Goal: Task Accomplishment & Management: Manage account settings

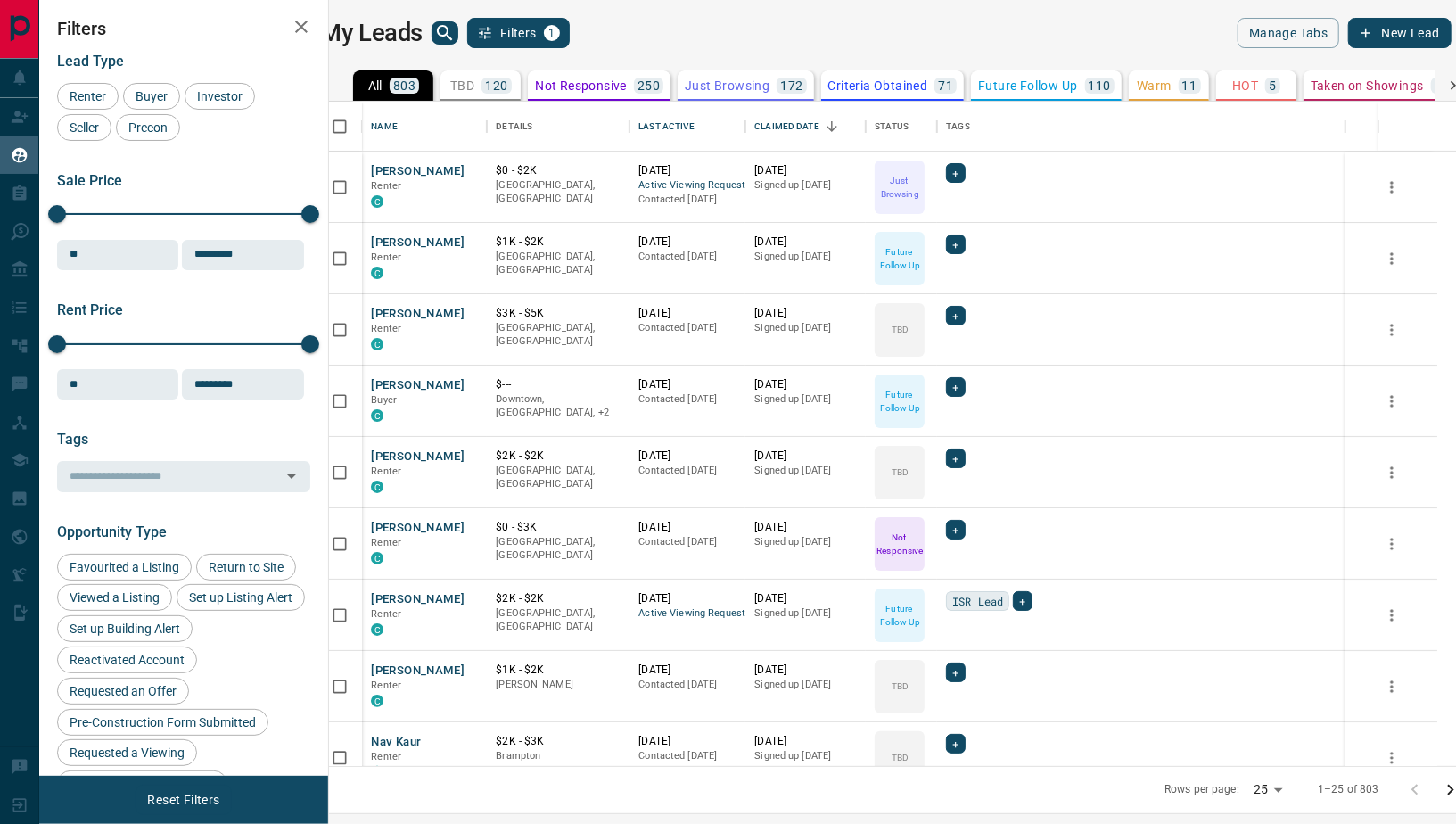
scroll to position [1, 1]
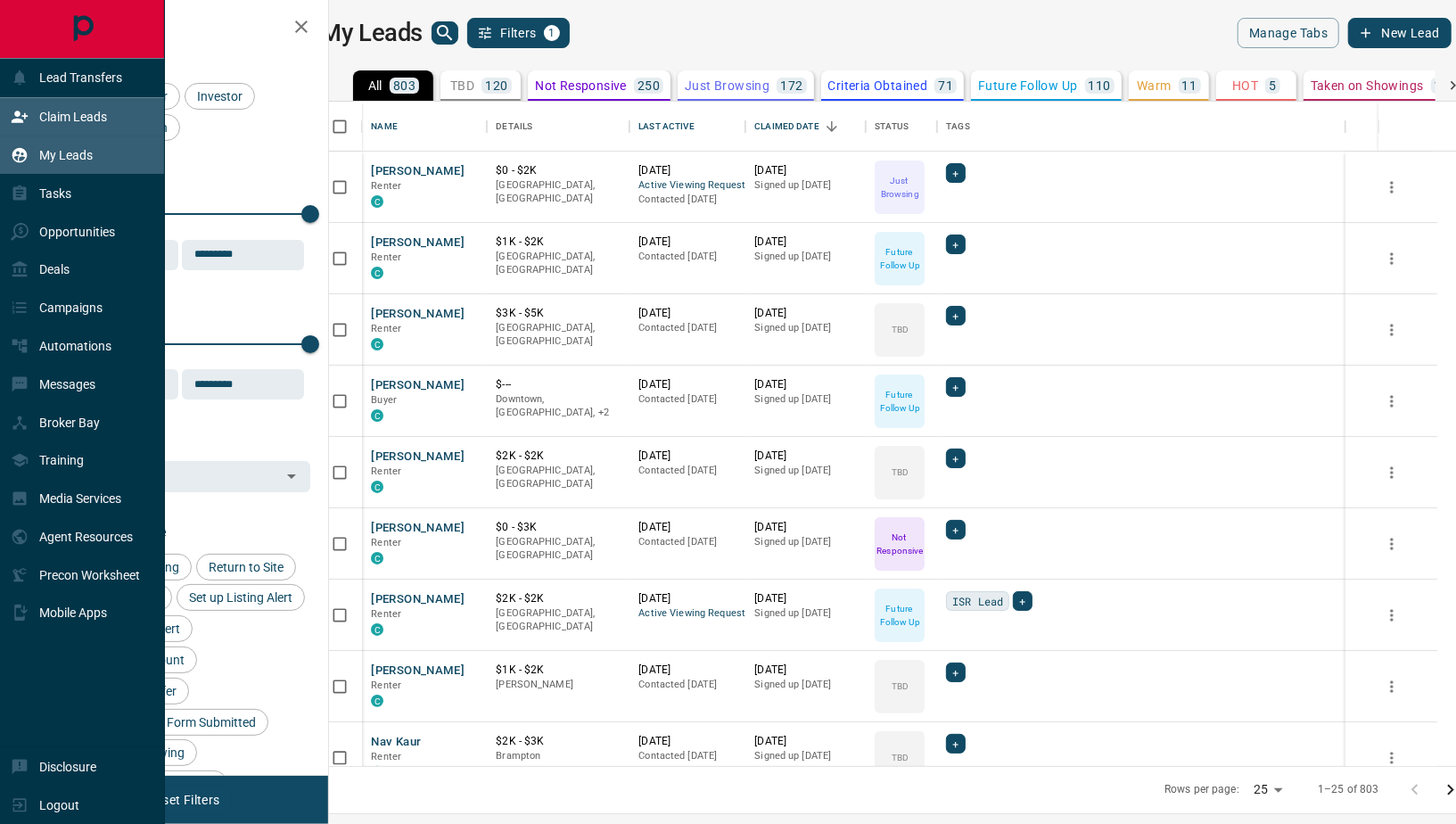
click at [15, 120] on icon at bounding box center [19, 117] width 16 height 12
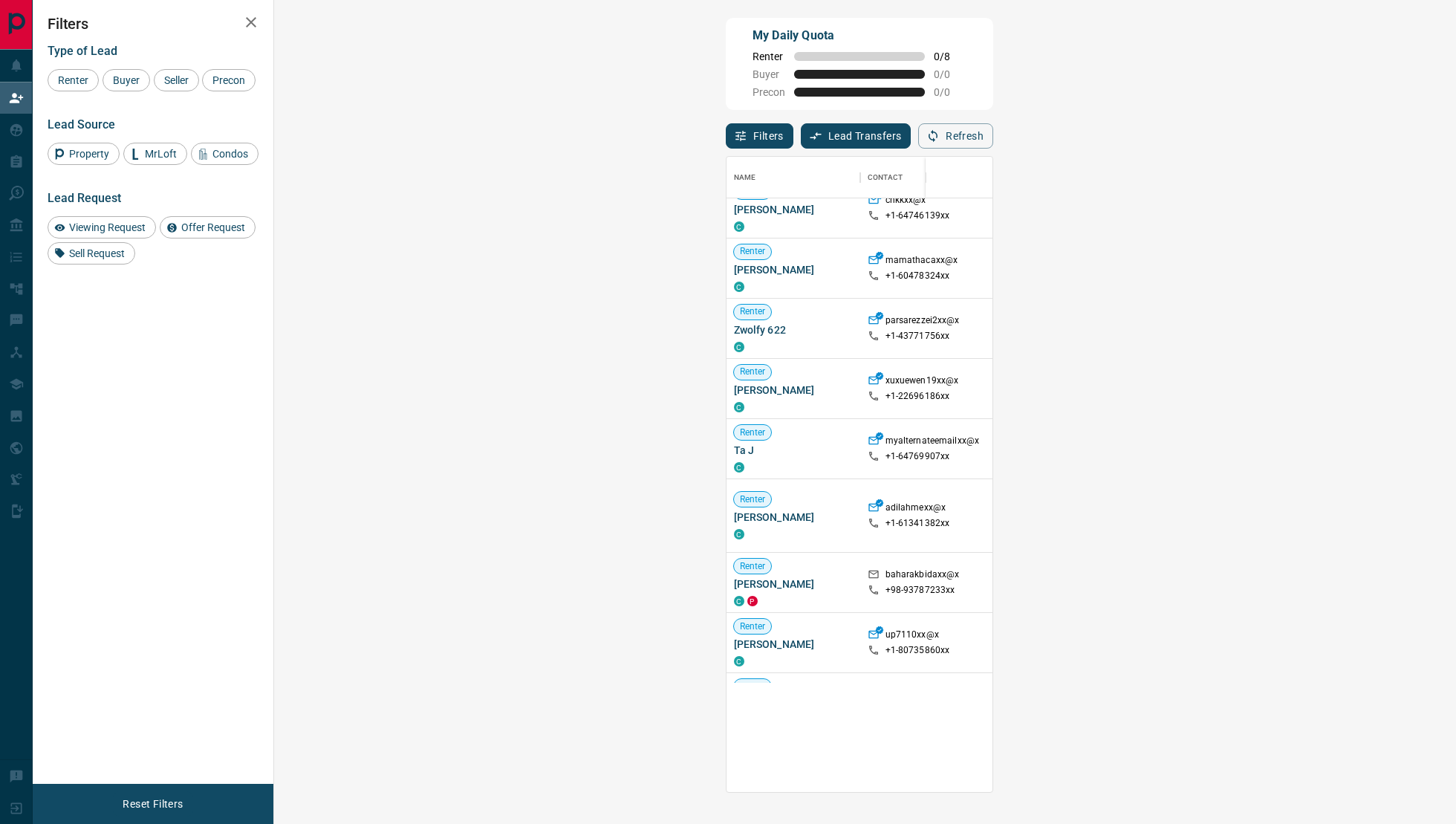
scroll to position [1, 1]
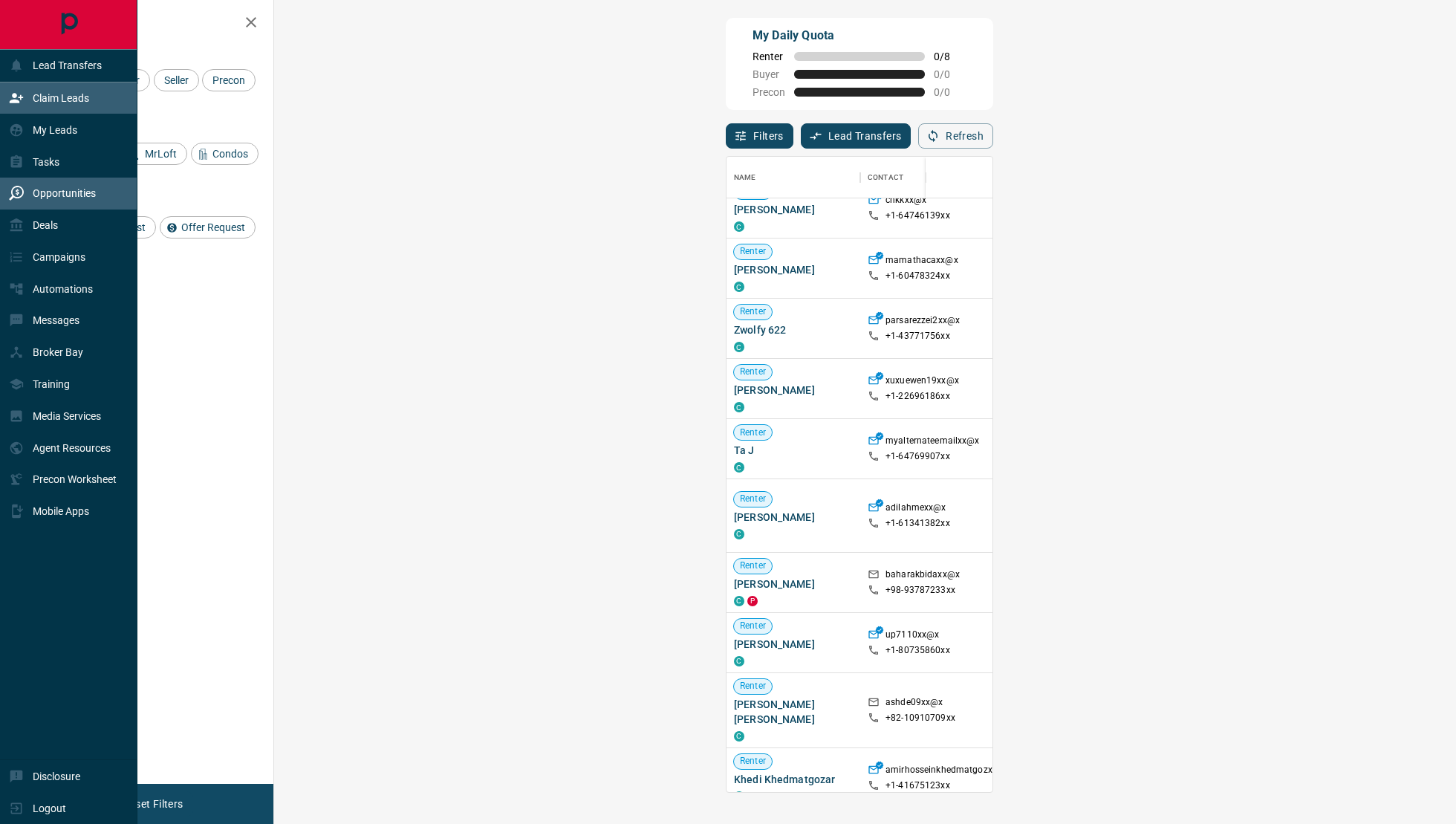
click at [33, 187] on p "Opportunities" at bounding box center [65, 192] width 63 height 12
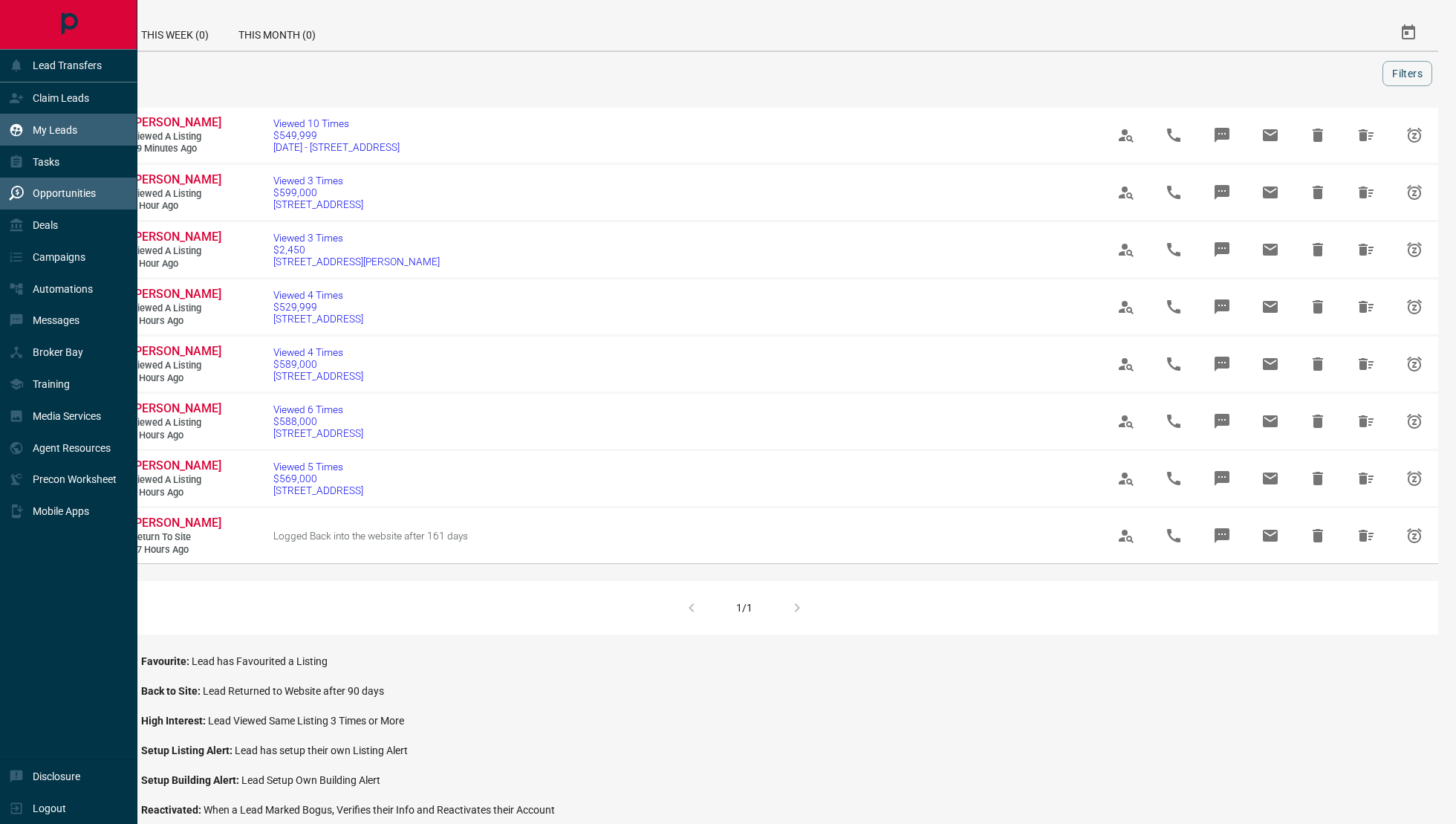
click at [57, 125] on p "My Leads" at bounding box center [55, 129] width 45 height 12
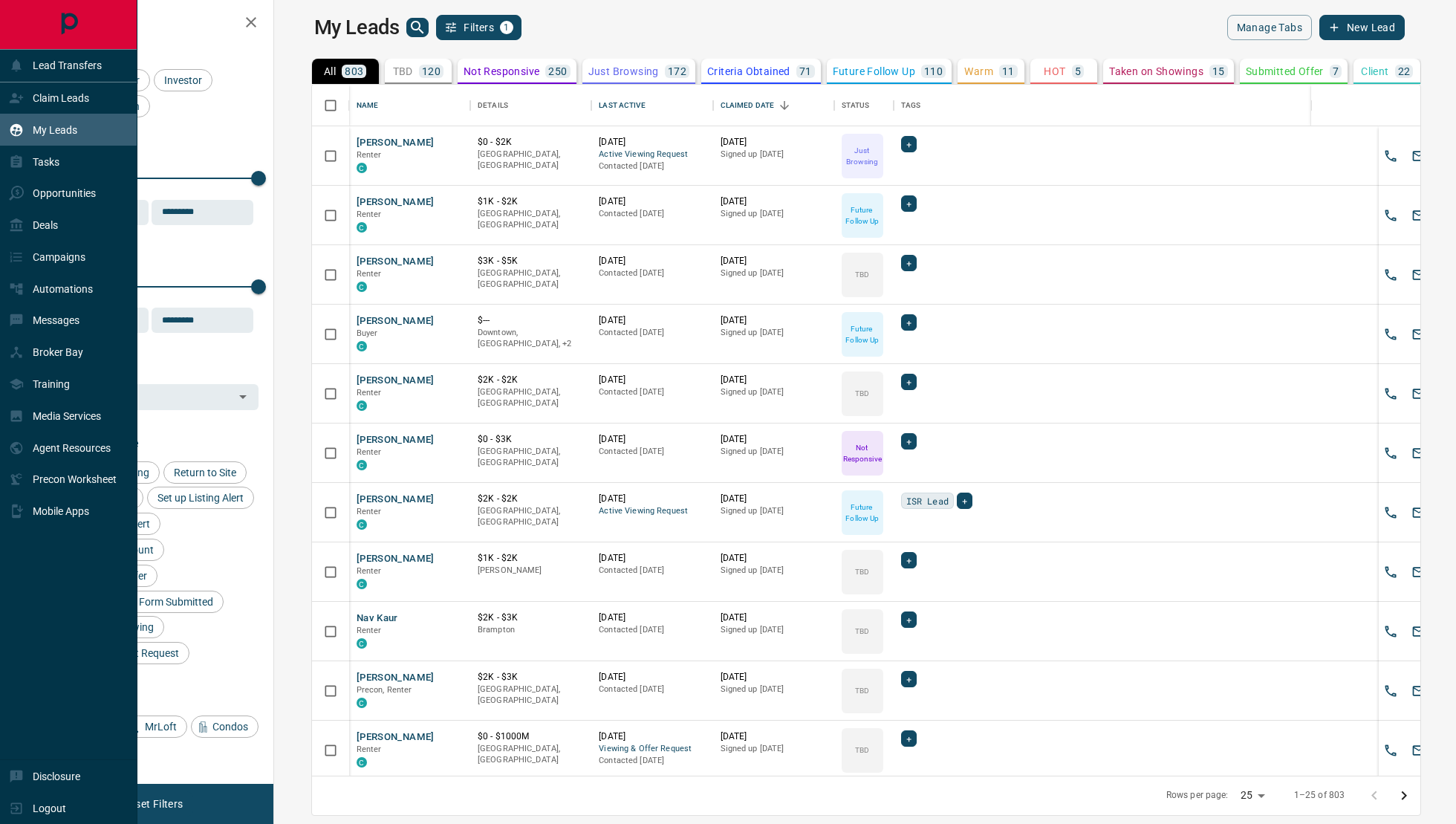
scroll to position [692, 1175]
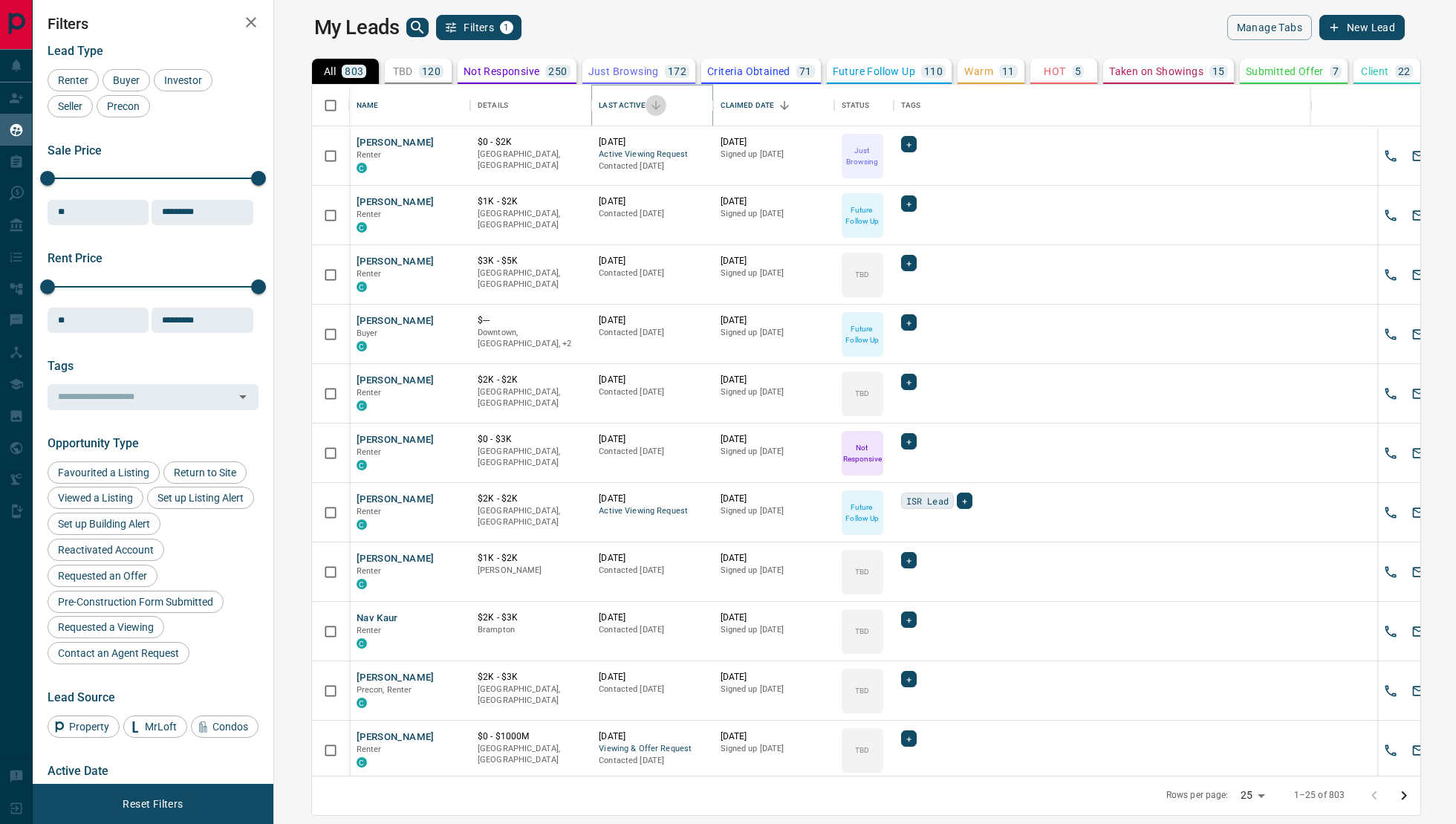
click at [645, 109] on button "Sort" at bounding box center [655, 105] width 21 height 21
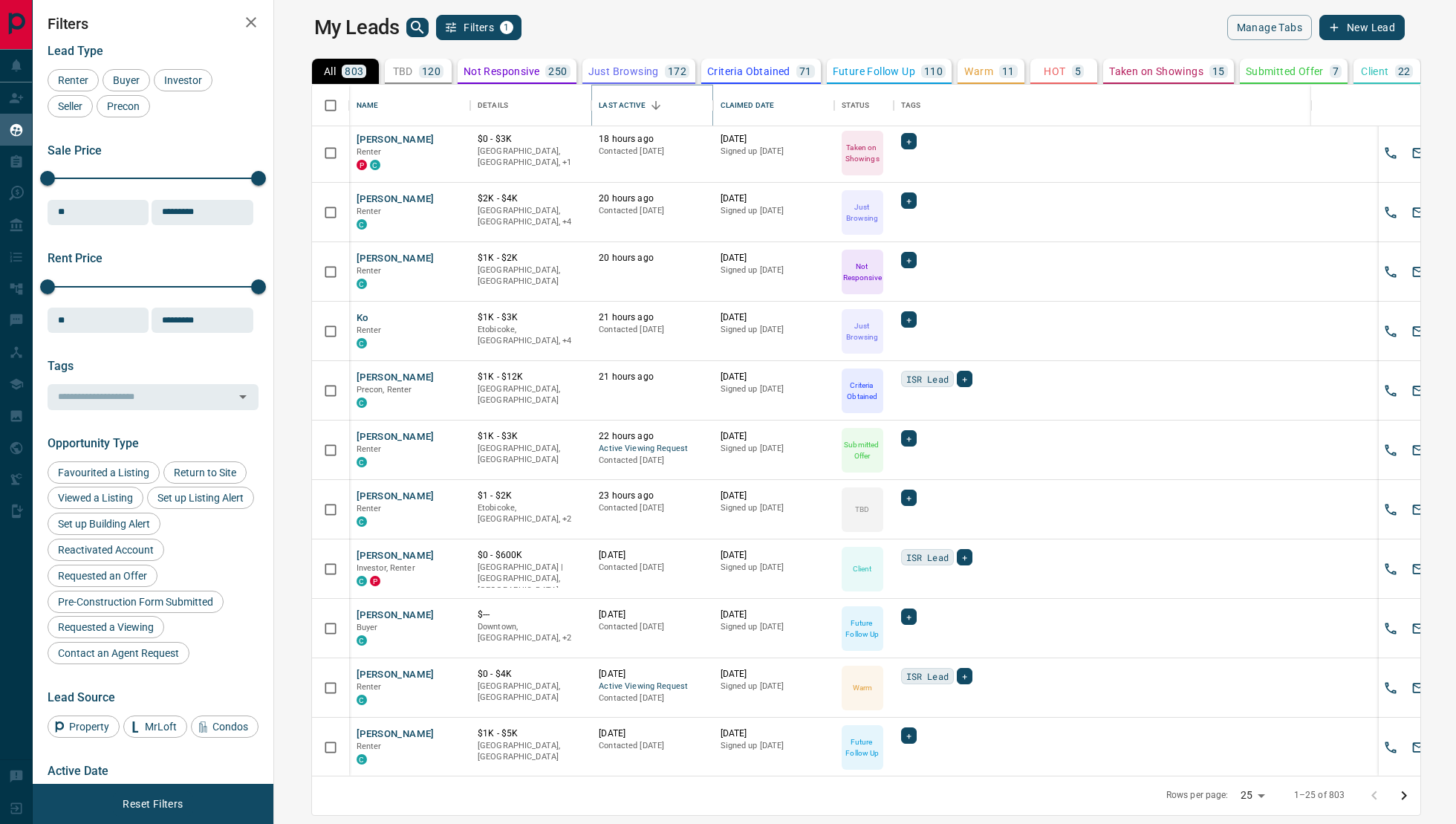
scroll to position [0, 0]
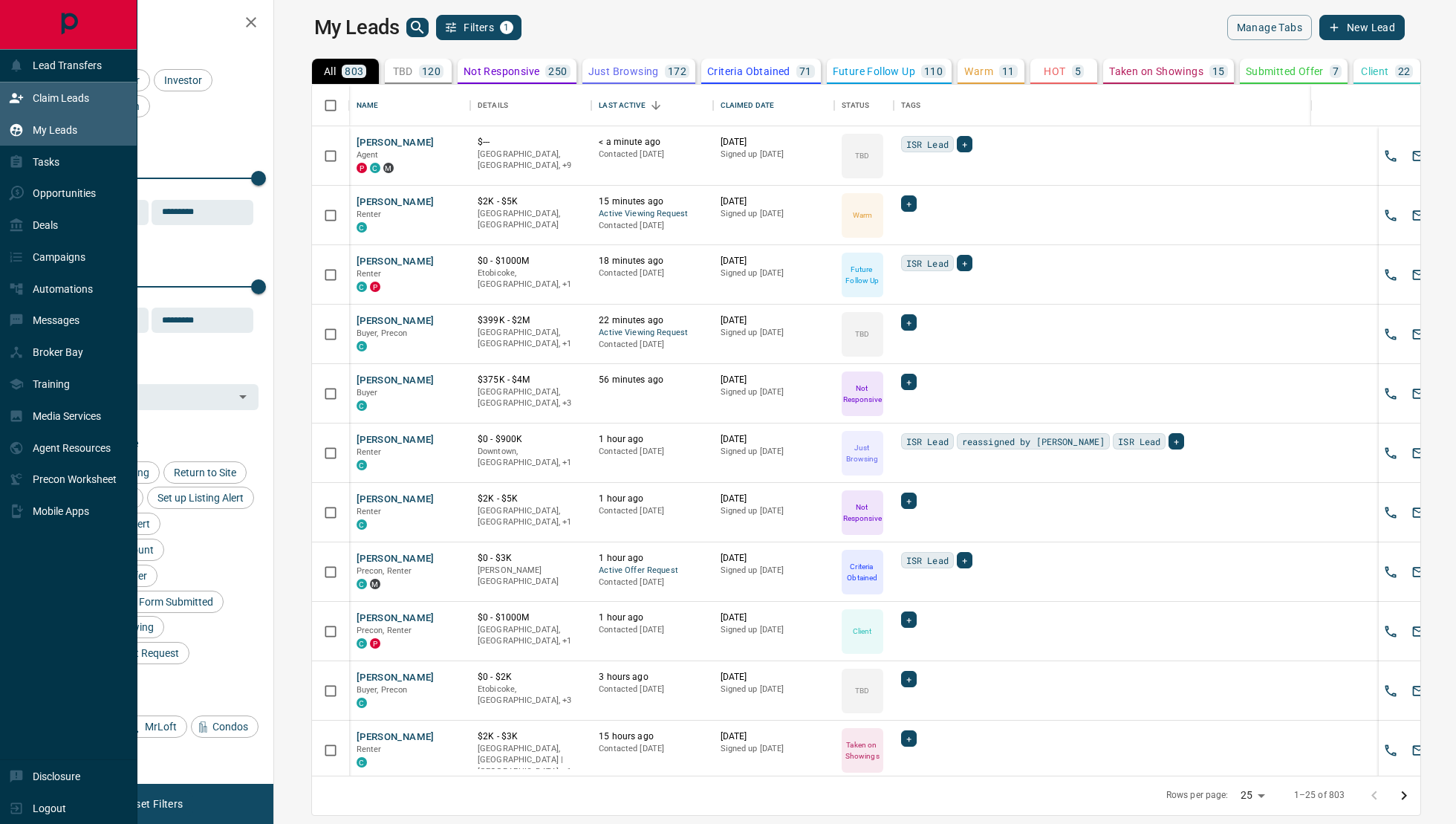
click at [52, 105] on div "Claim Leads" at bounding box center [49, 98] width 80 height 25
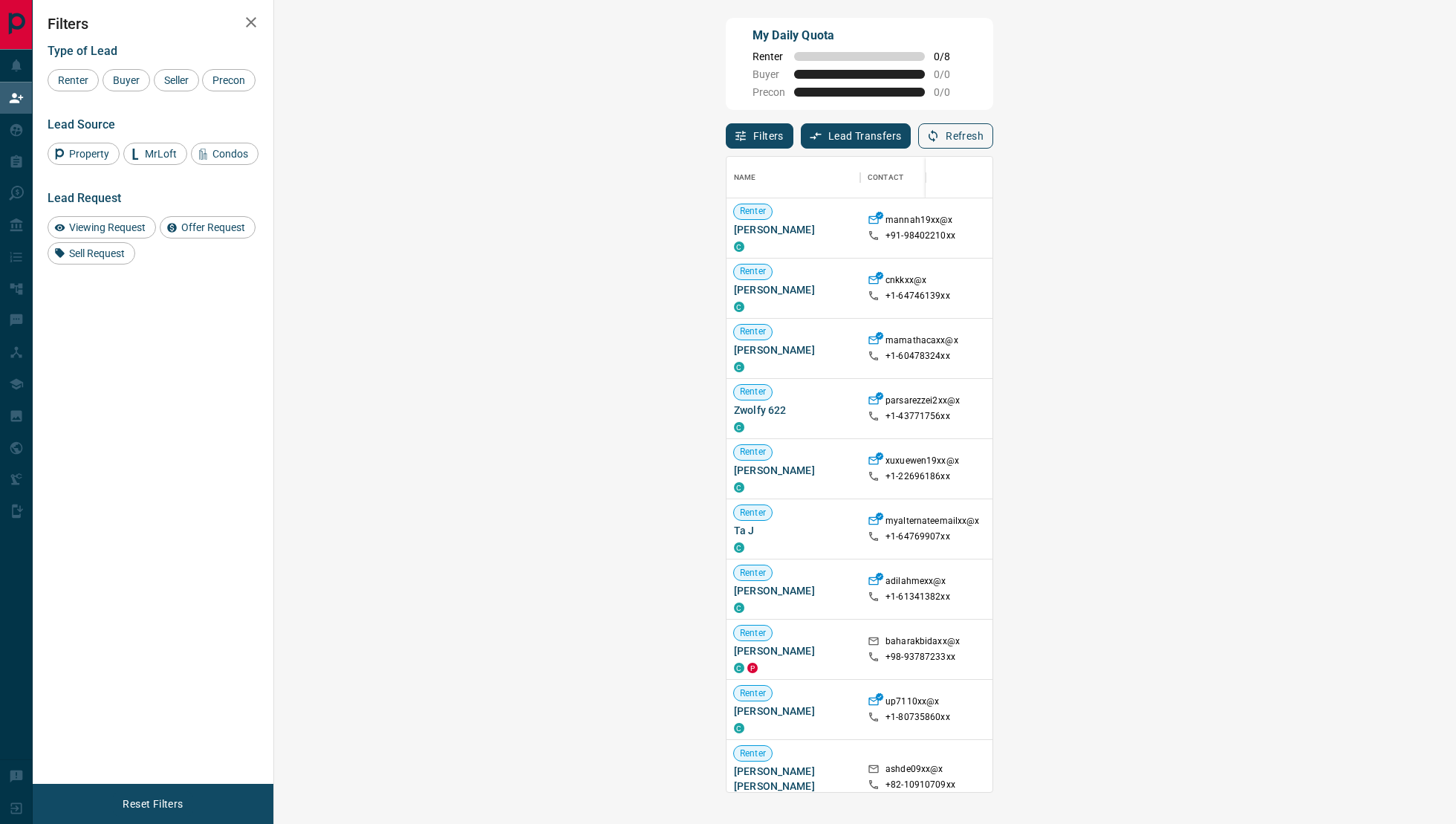
click at [961, 128] on button "Refresh" at bounding box center [956, 135] width 75 height 25
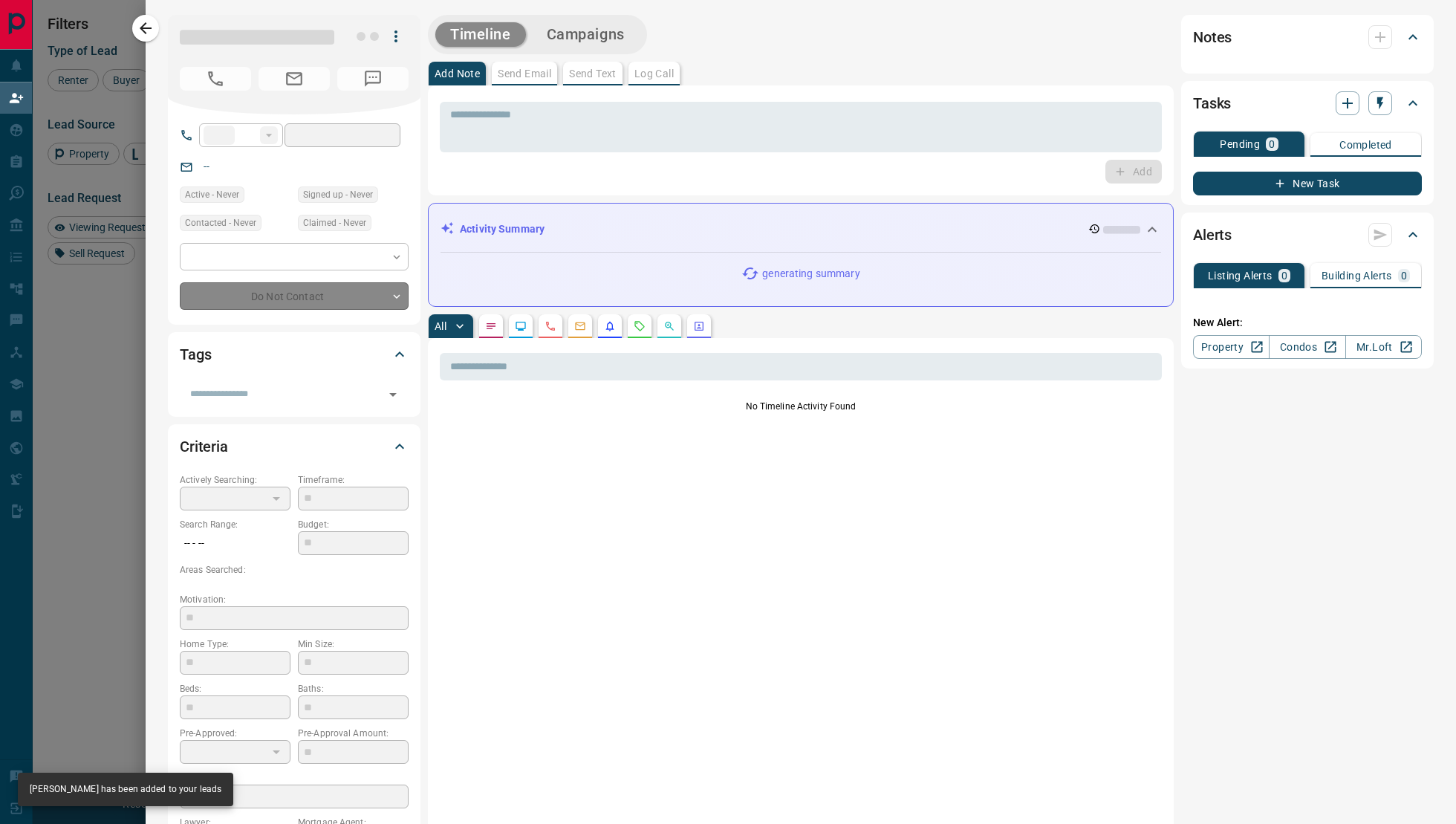
type input "**"
type input "**********"
type input "**"
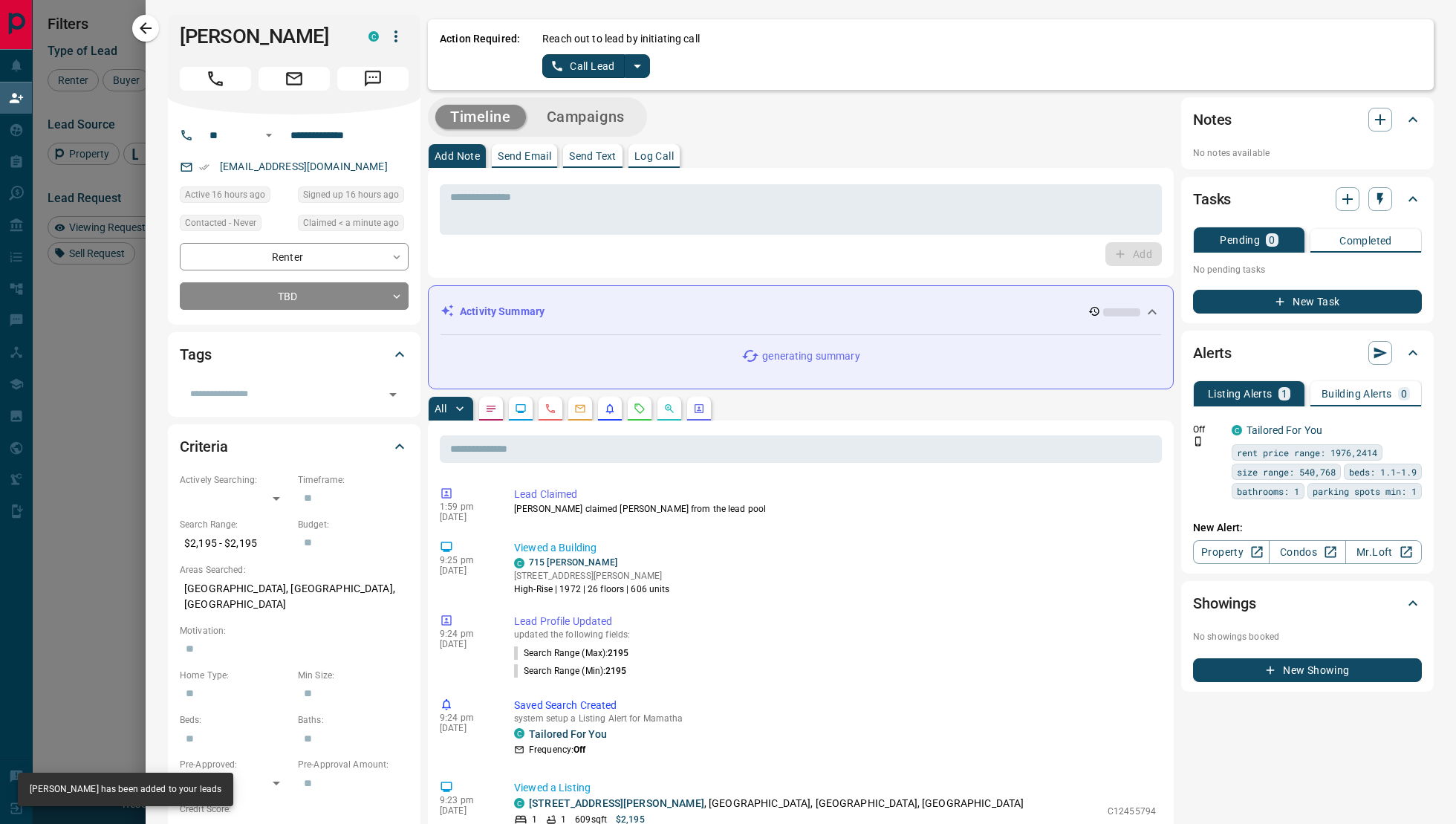
click at [637, 60] on icon "split button" at bounding box center [637, 65] width 18 height 18
click at [608, 118] on li "Log Manual Call" at bounding box center [596, 117] width 91 height 22
click at [561, 60] on button "Log Manual Call" at bounding box center [591, 66] width 98 height 24
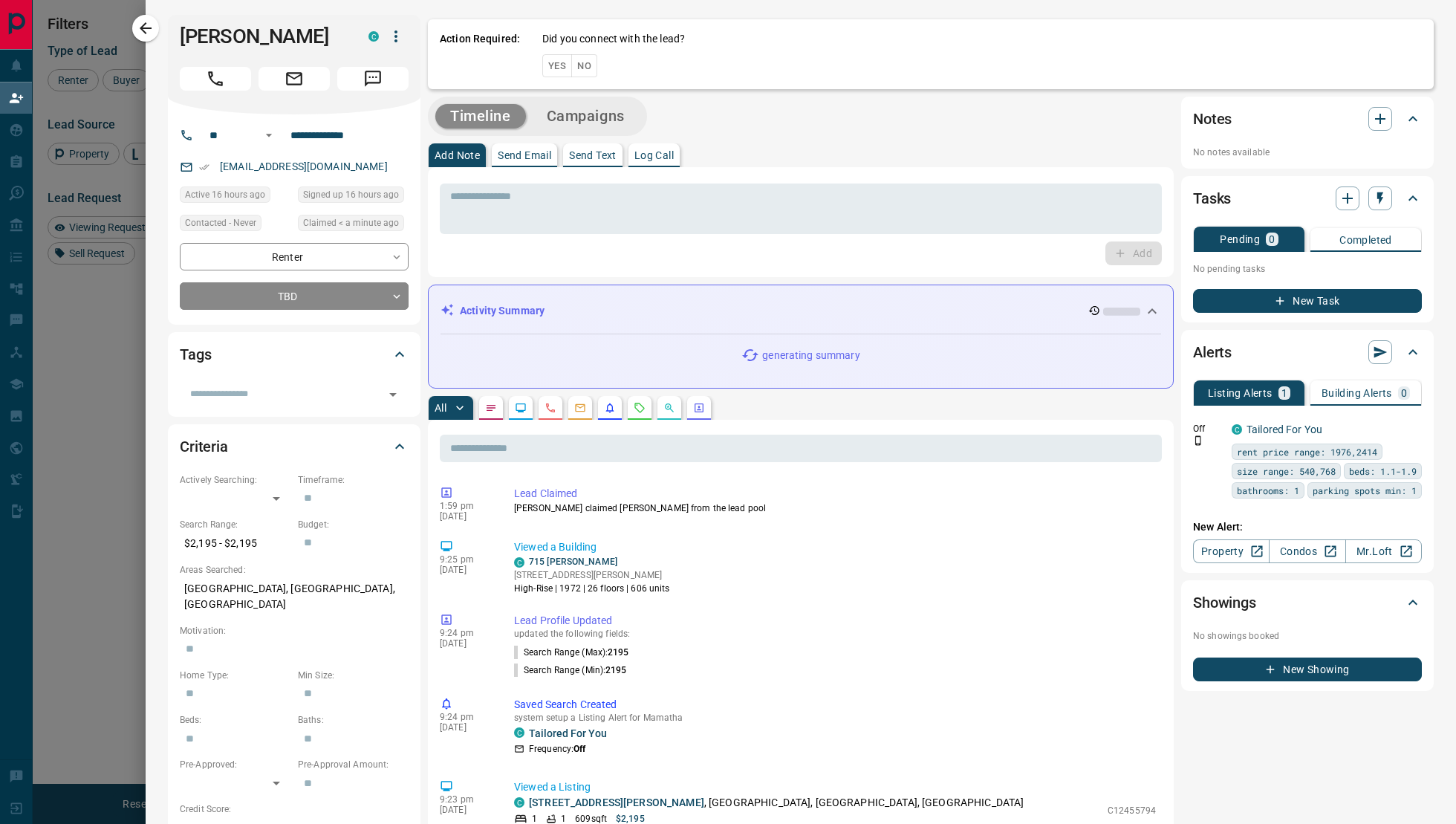
click at [562, 65] on button "Yes" at bounding box center [557, 66] width 30 height 23
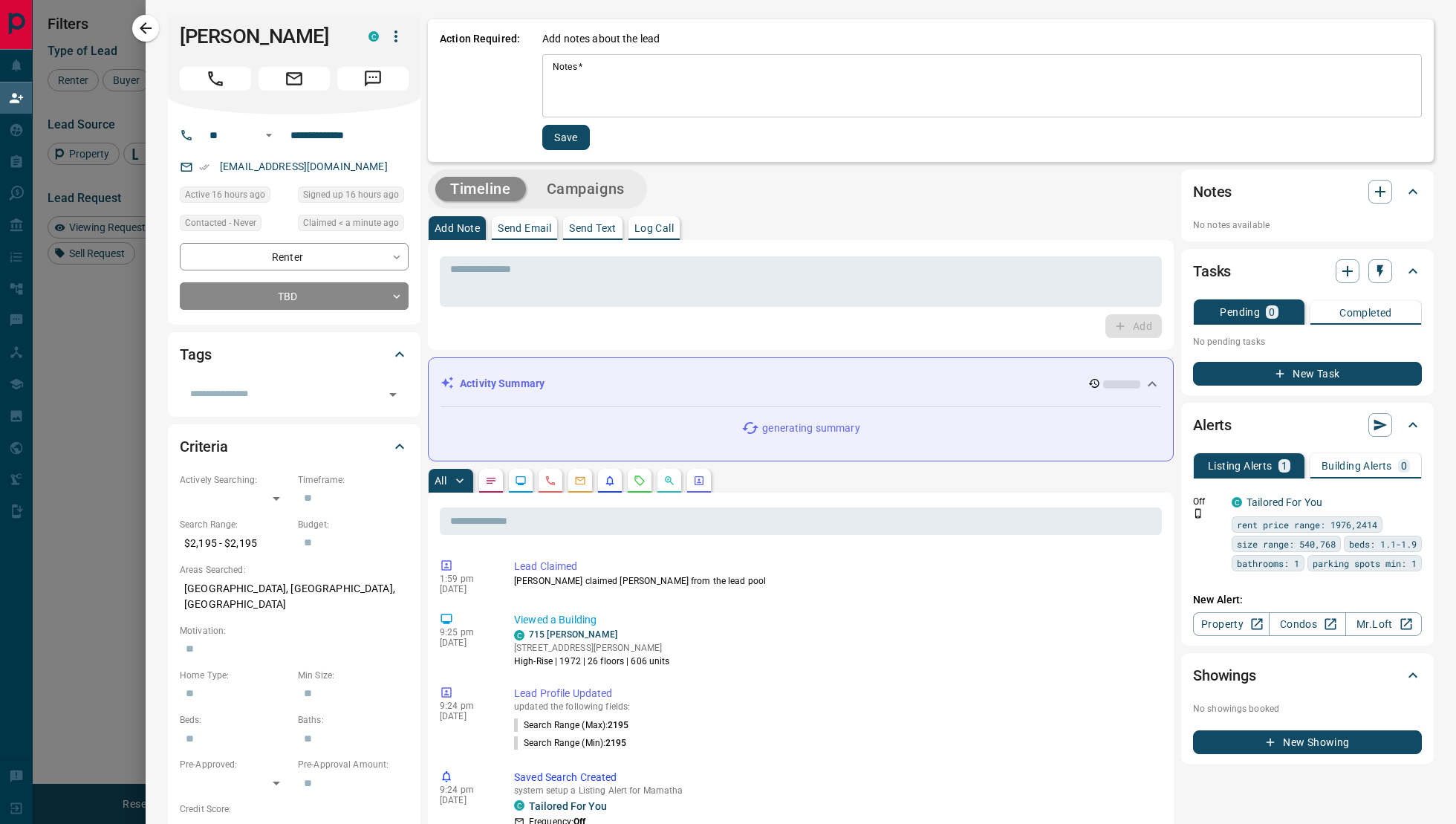
click at [565, 82] on textarea "Notes   *" at bounding box center [982, 86] width 859 height 51
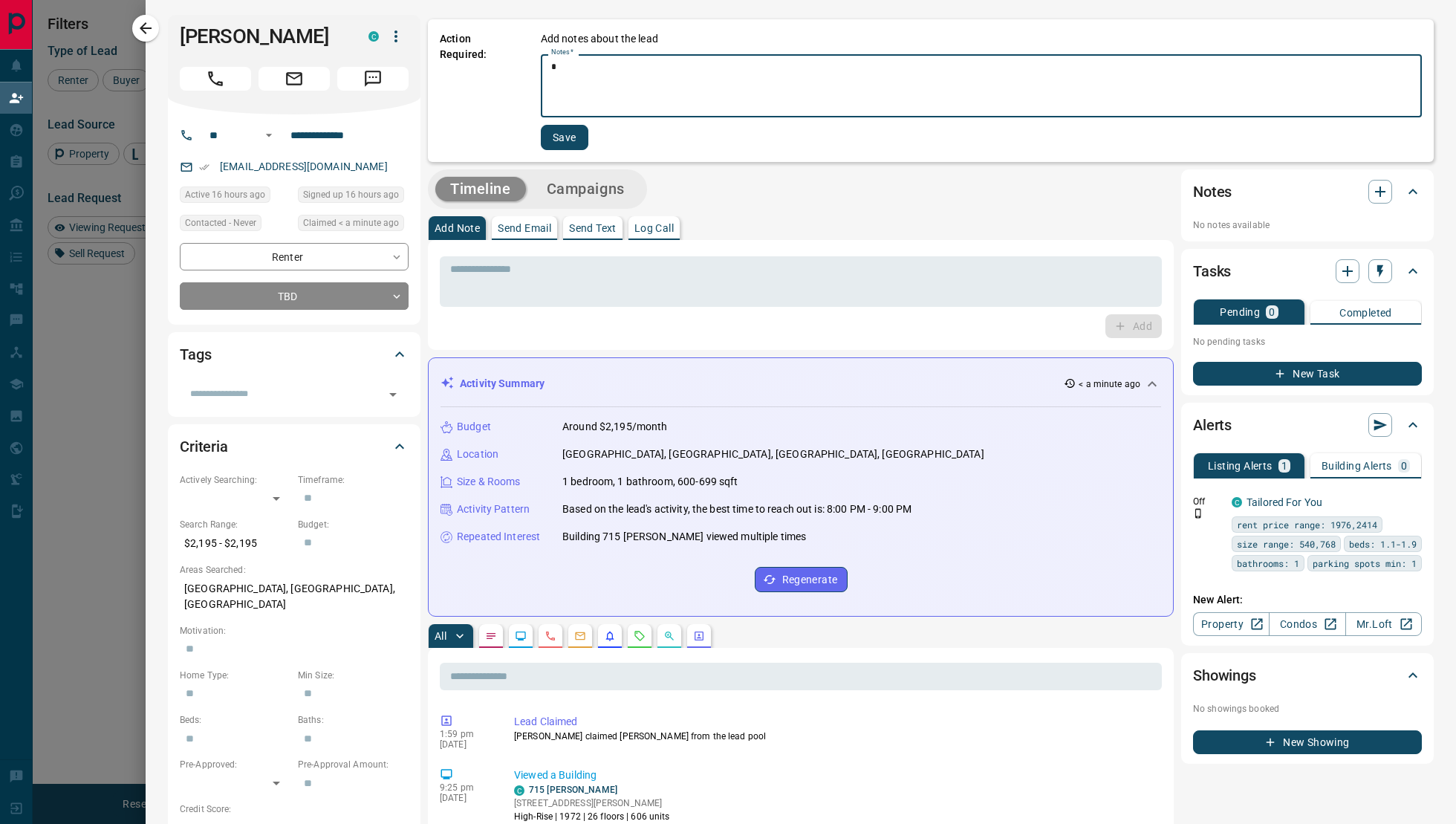
type textarea "*"
click at [541, 140] on button "Save" at bounding box center [565, 137] width 48 height 25
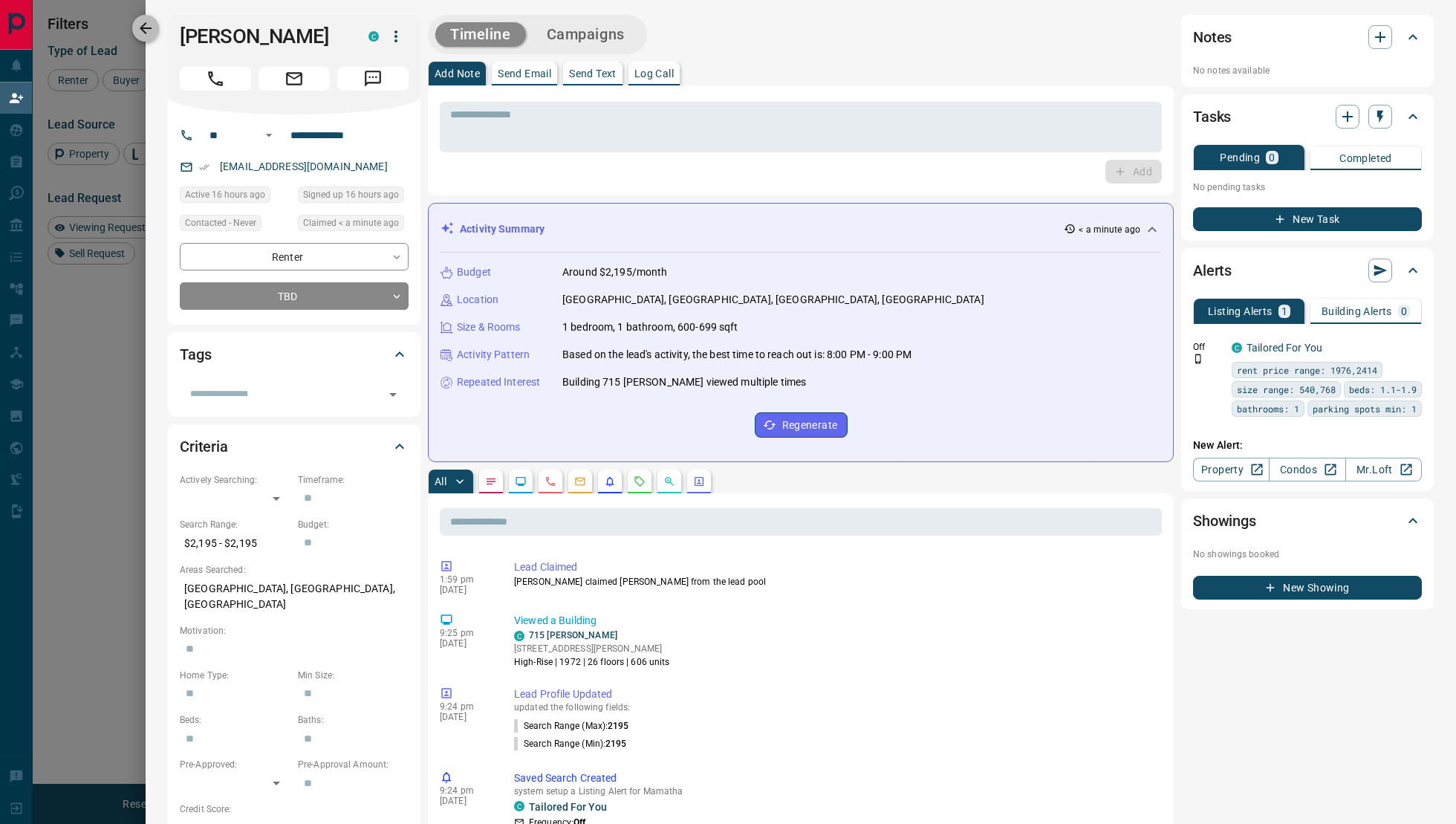
click at [152, 31] on icon "button" at bounding box center [145, 28] width 18 height 18
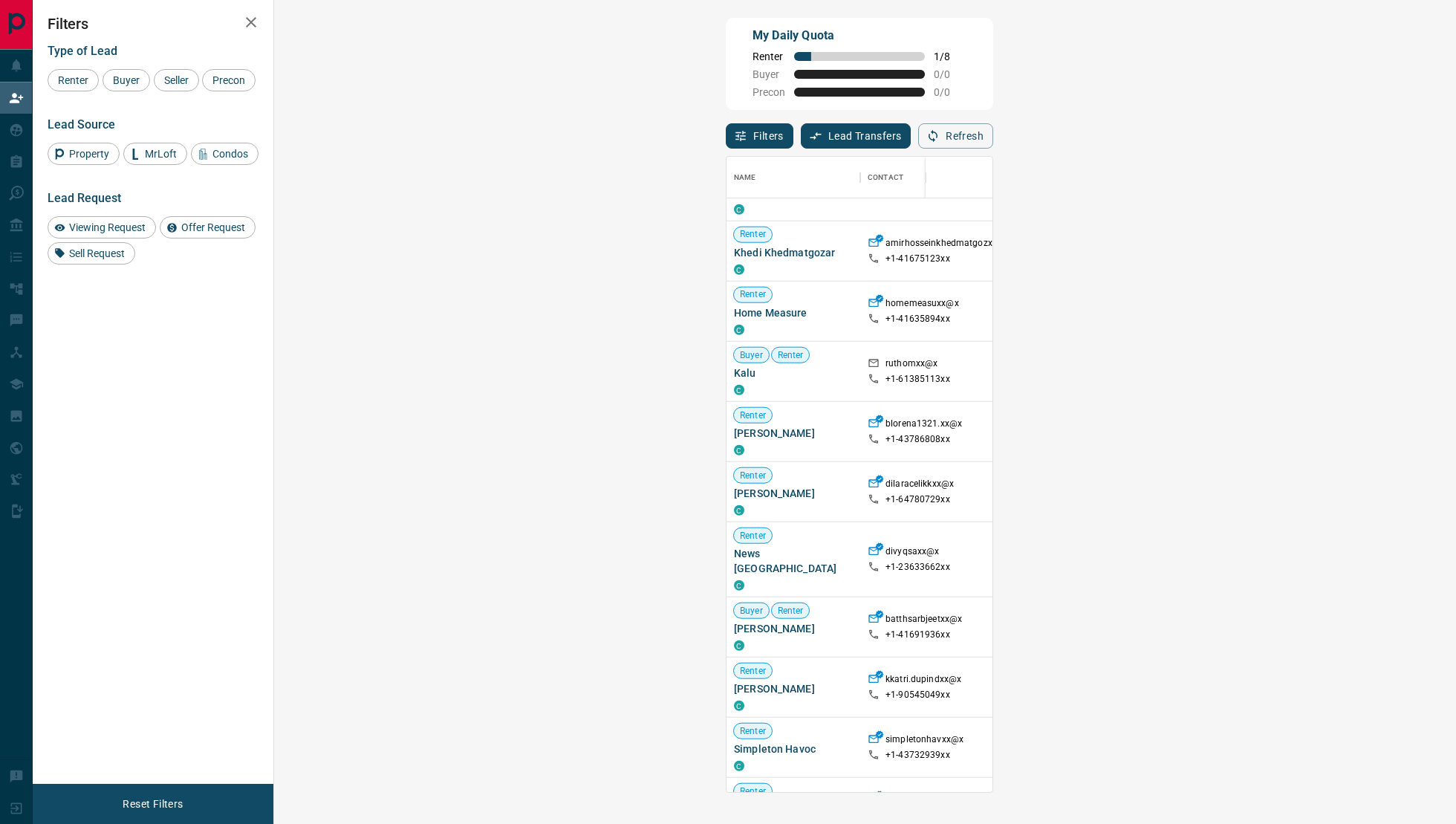
scroll to position [563, 0]
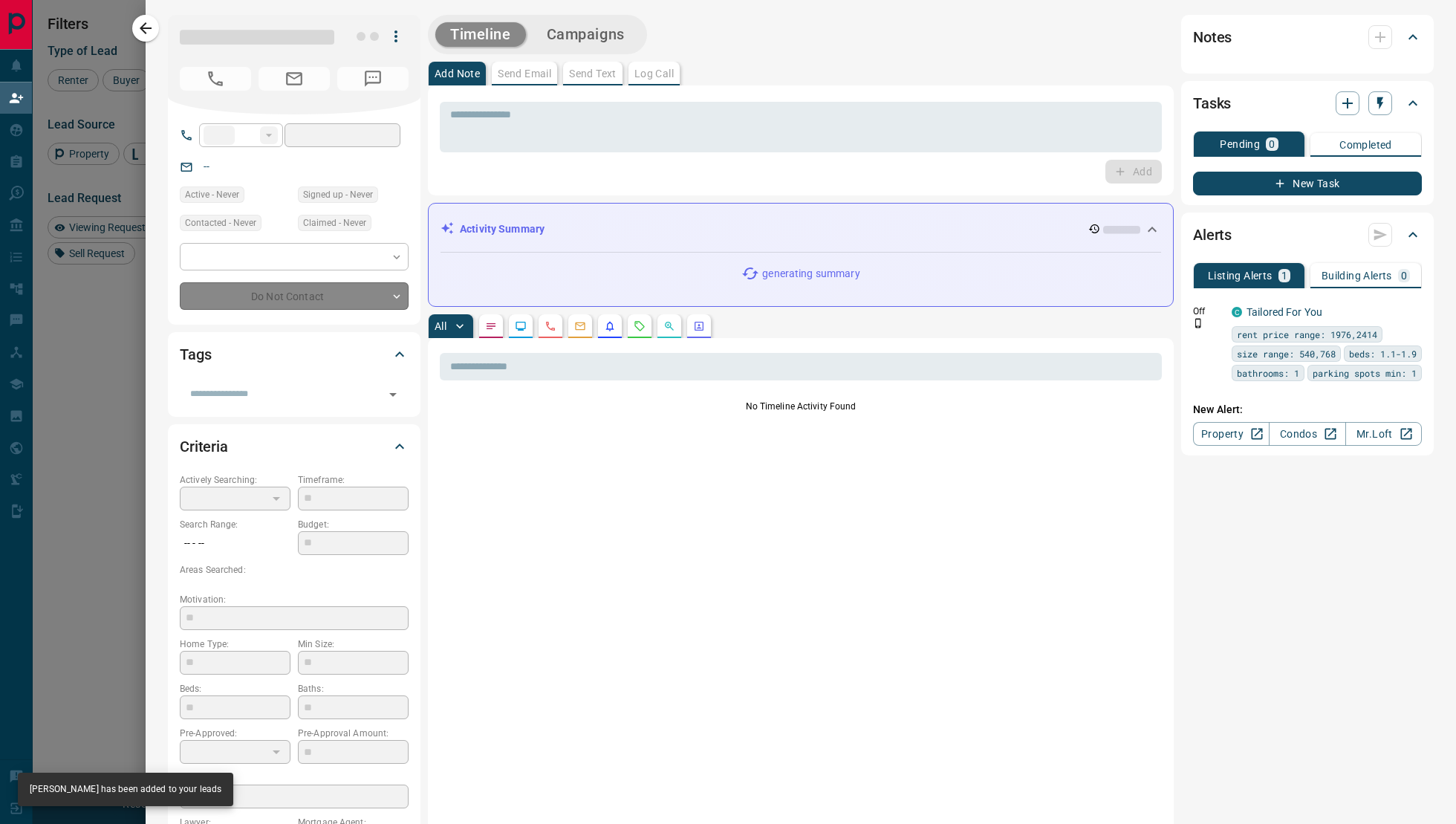
type input "**"
type input "**********"
type input "**"
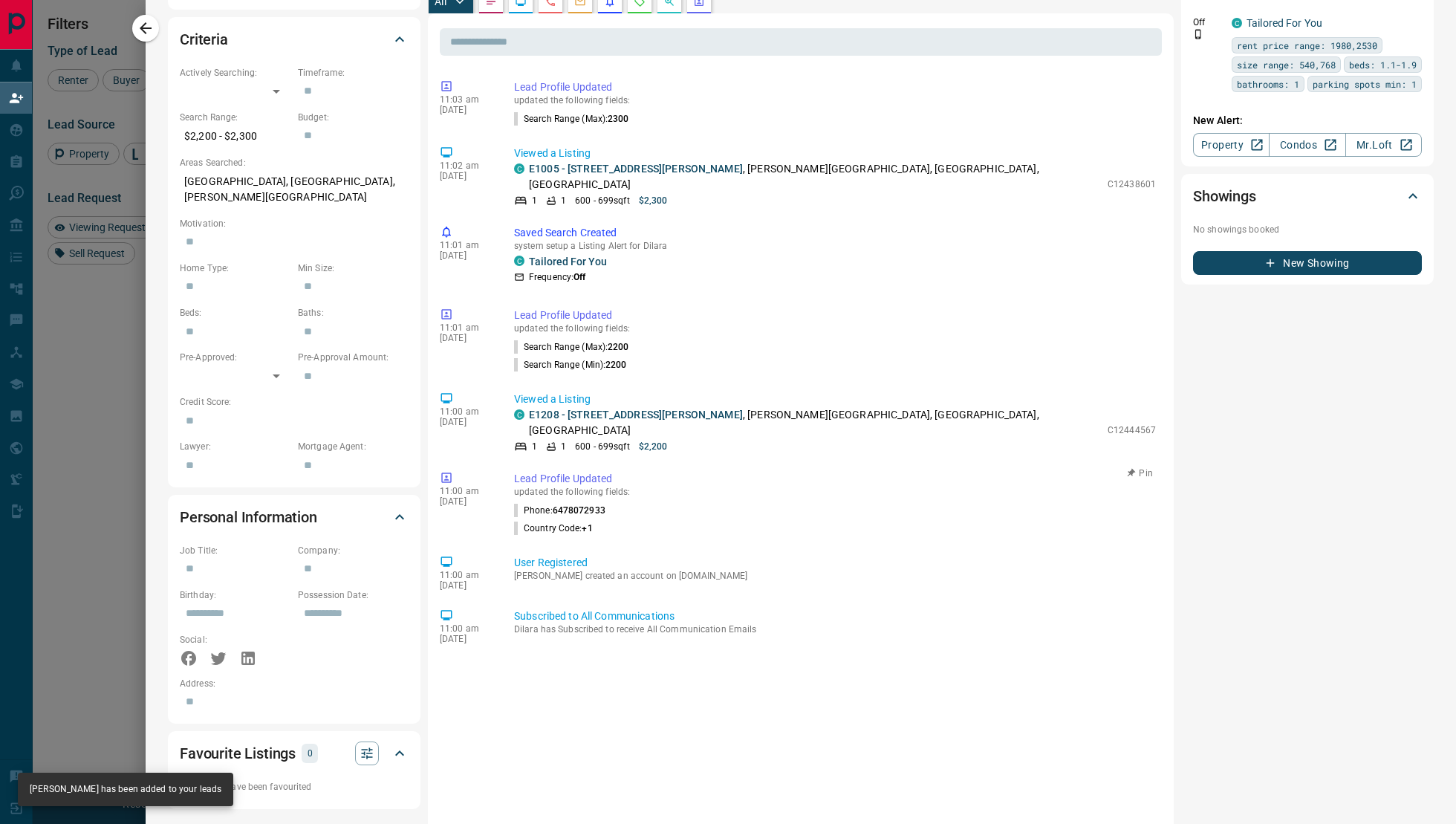
scroll to position [0, 0]
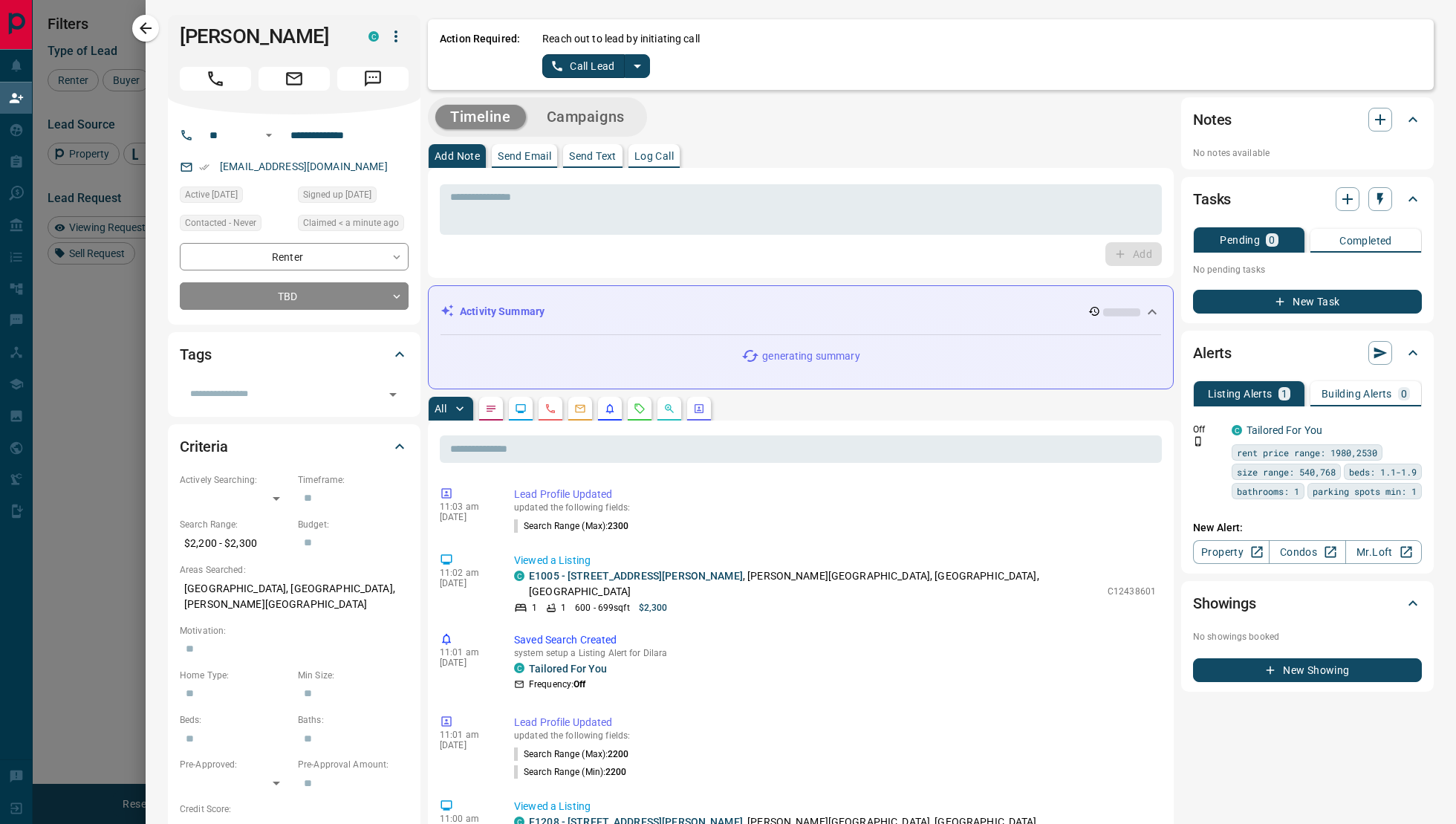
click at [645, 68] on icon "split button" at bounding box center [637, 65] width 18 height 18
click at [581, 120] on li "Log Manual Call" at bounding box center [596, 117] width 91 height 22
click at [575, 64] on button "Log Manual Call" at bounding box center [591, 66] width 98 height 24
click at [555, 65] on button "Yes" at bounding box center [557, 66] width 30 height 23
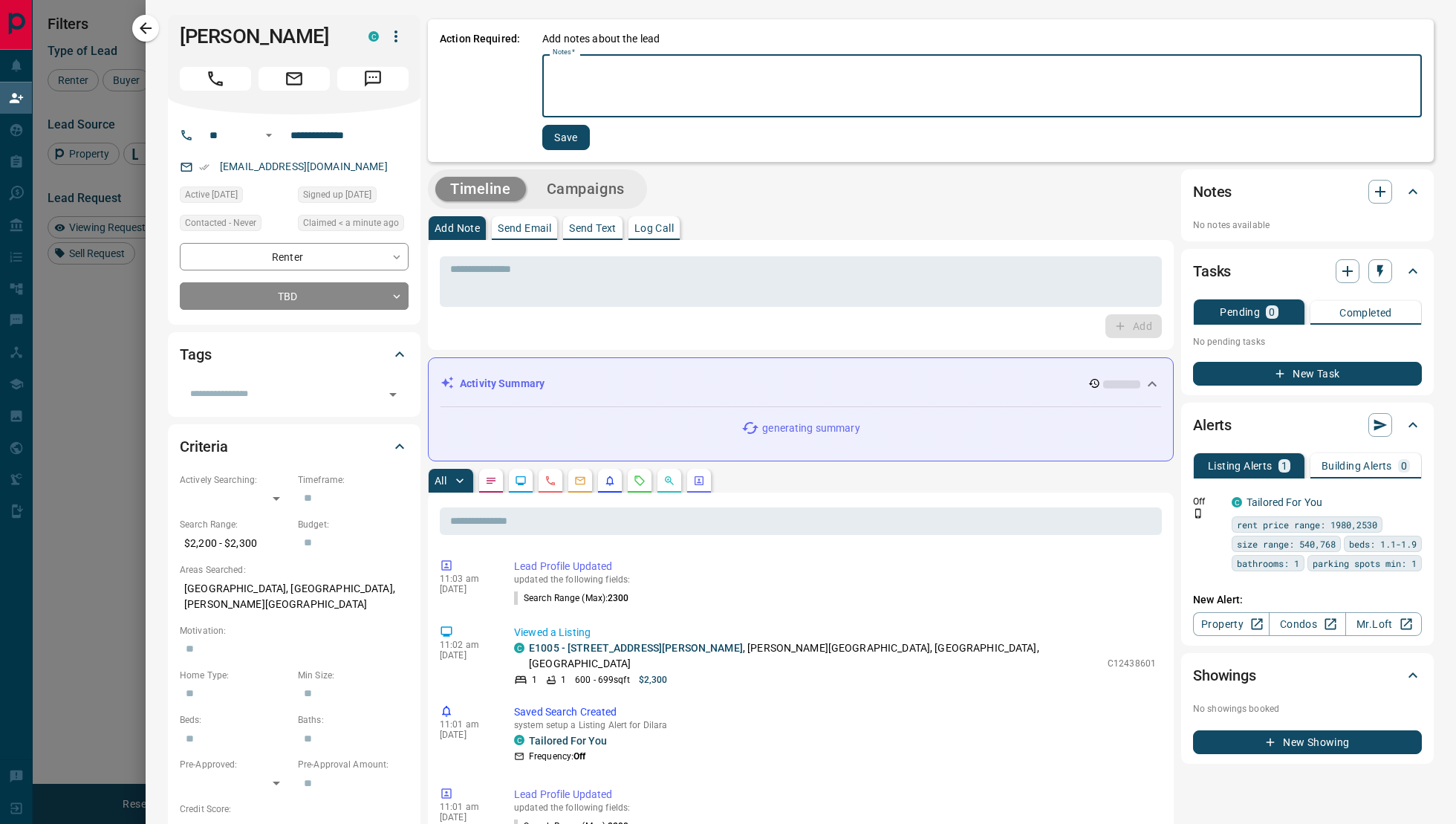
click at [563, 71] on textarea "Notes   *" at bounding box center [982, 86] width 859 height 51
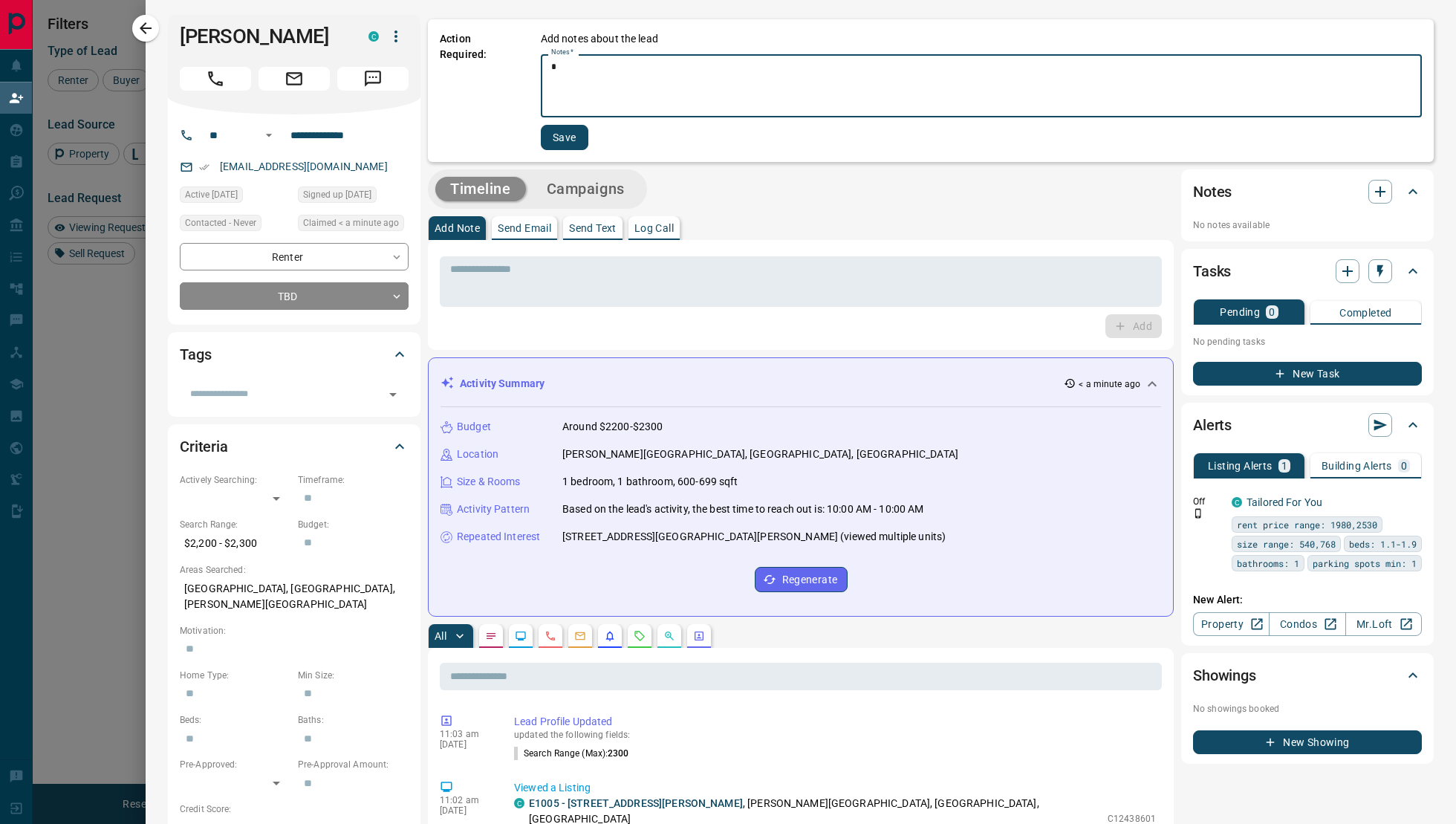
type textarea "*"
click at [554, 138] on button "Save" at bounding box center [565, 137] width 48 height 25
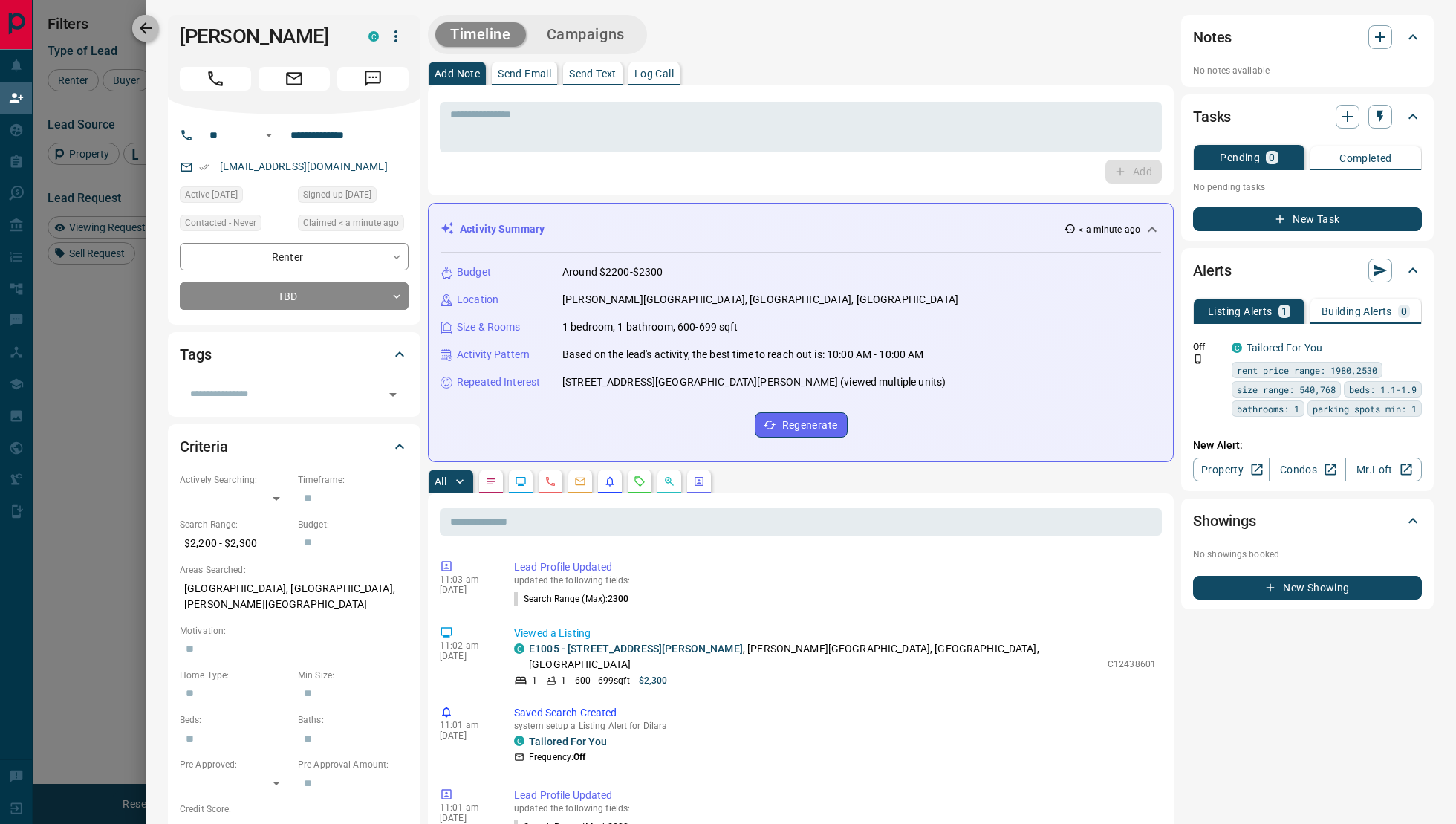
click at [145, 32] on icon "button" at bounding box center [145, 28] width 18 height 18
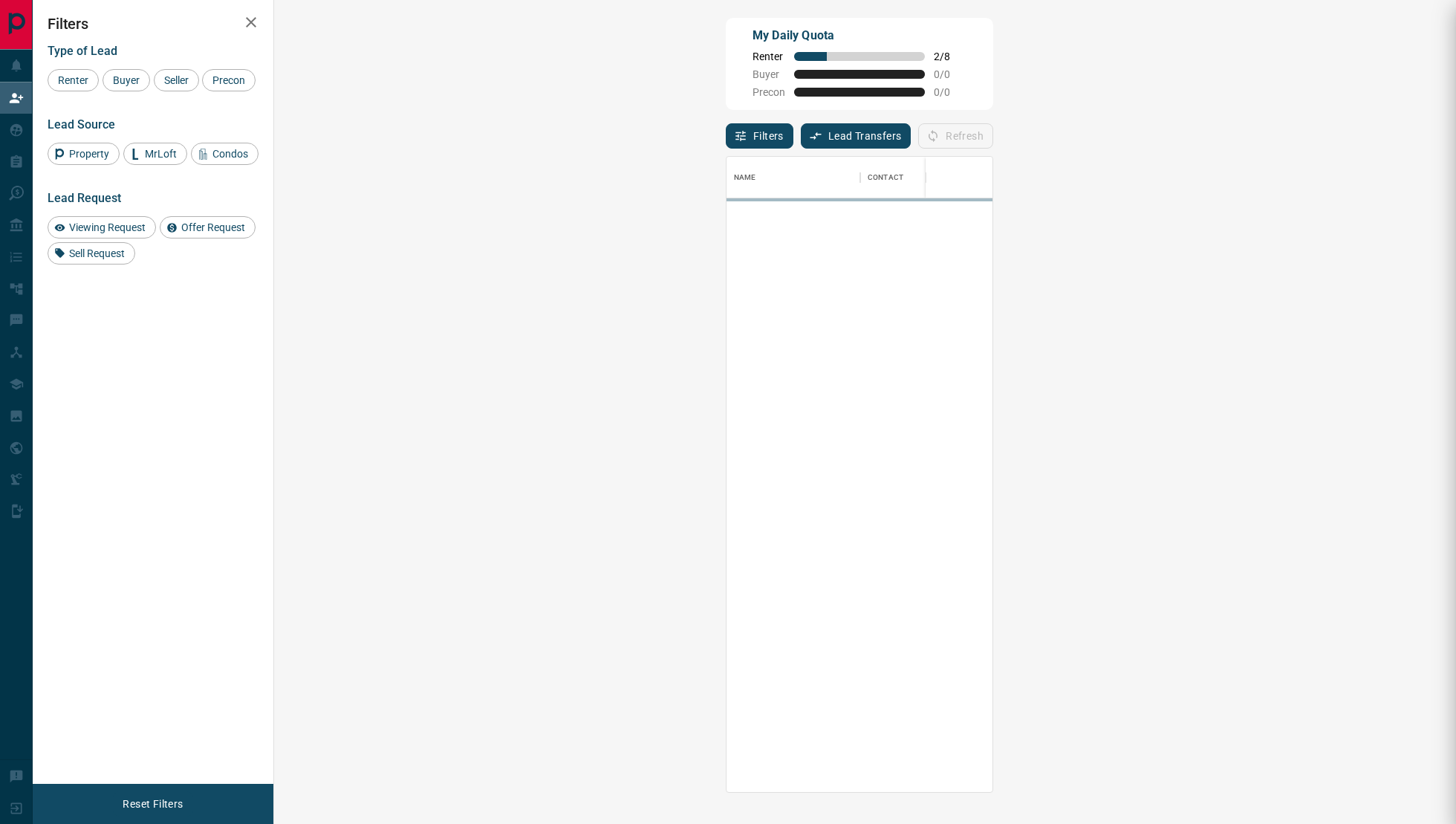
scroll to position [636, 1150]
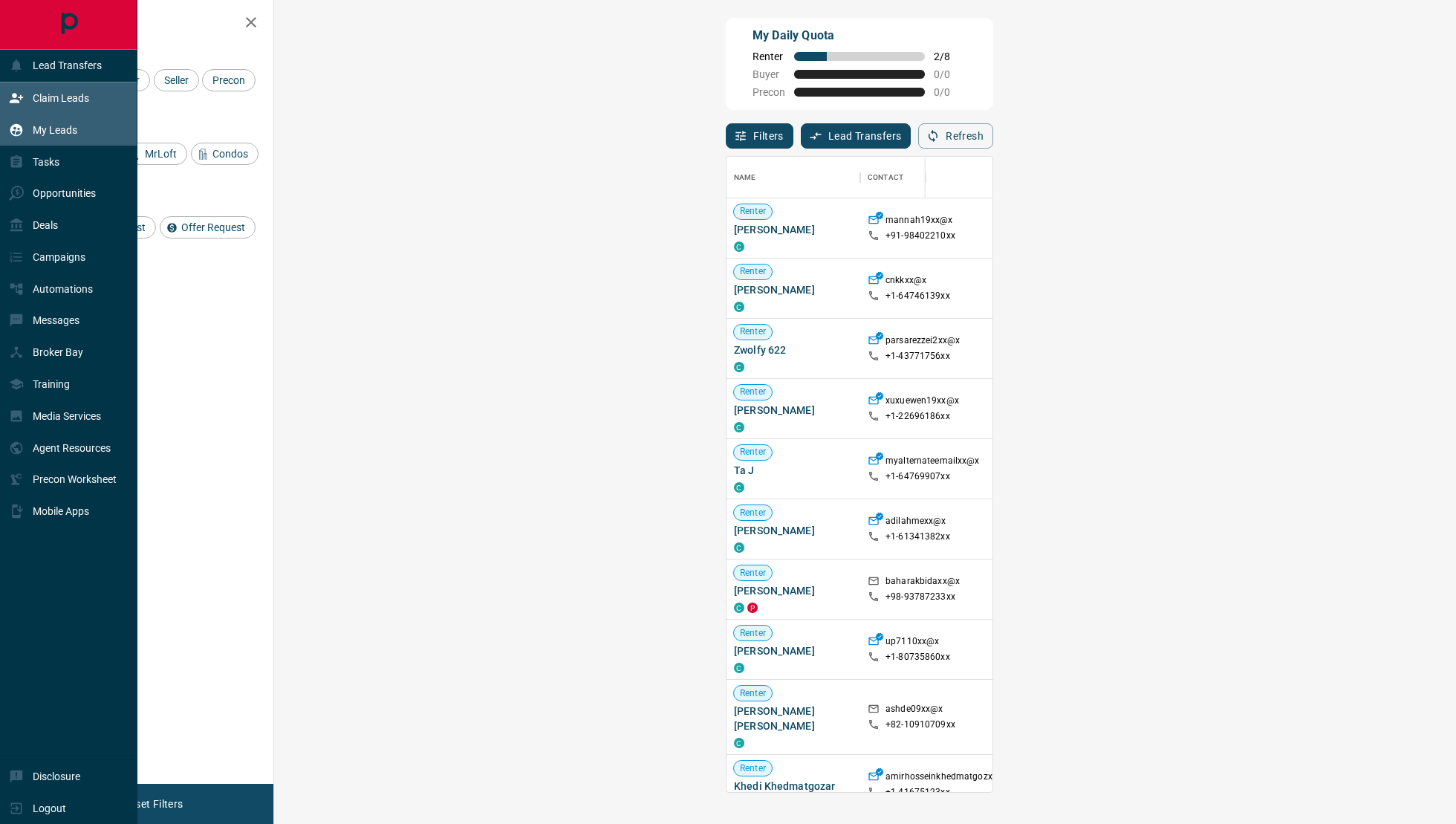
click at [22, 120] on div "My Leads" at bounding box center [43, 130] width 68 height 25
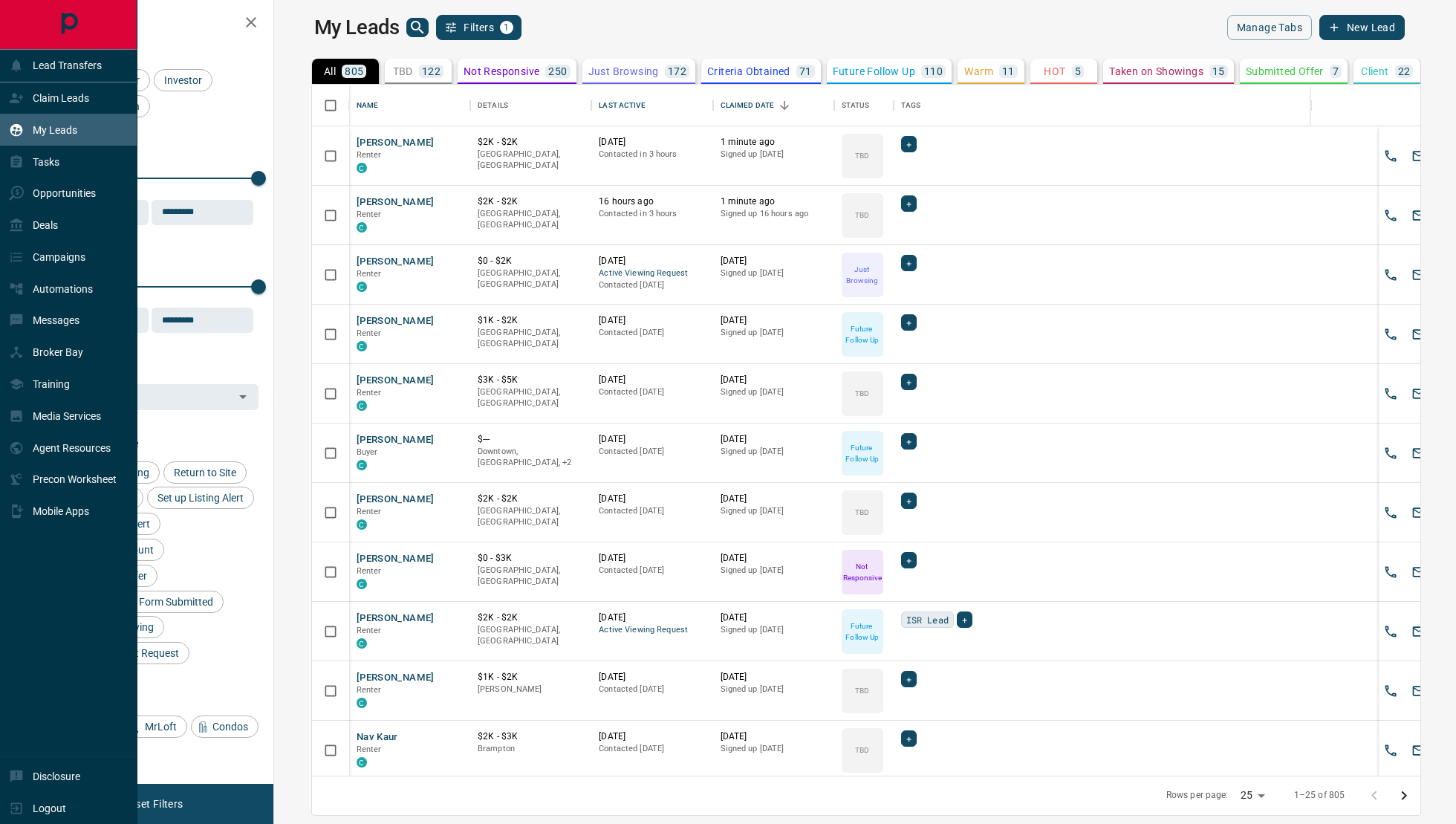
scroll to position [692, 1175]
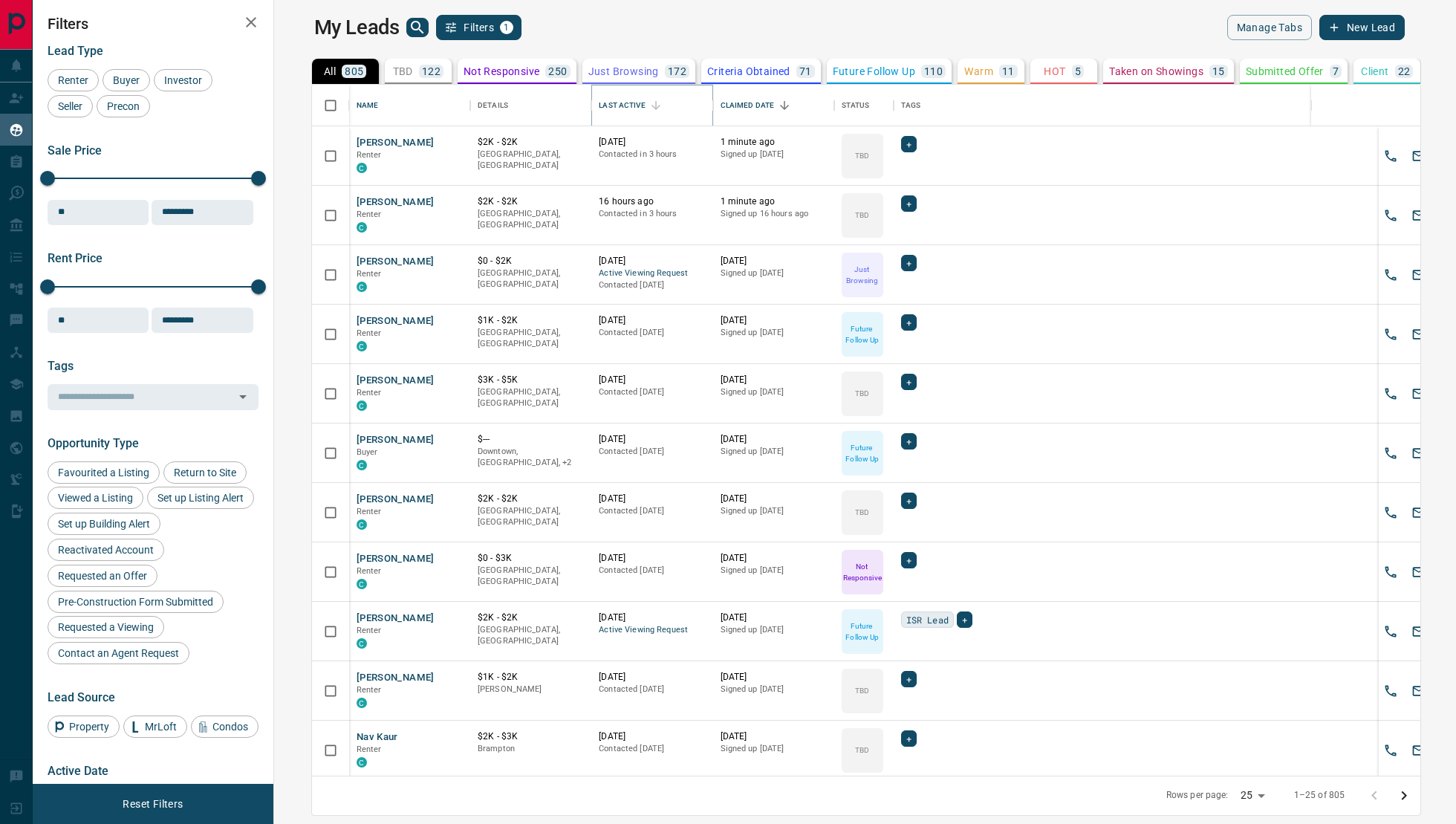
click at [645, 105] on button "Sort" at bounding box center [655, 105] width 21 height 21
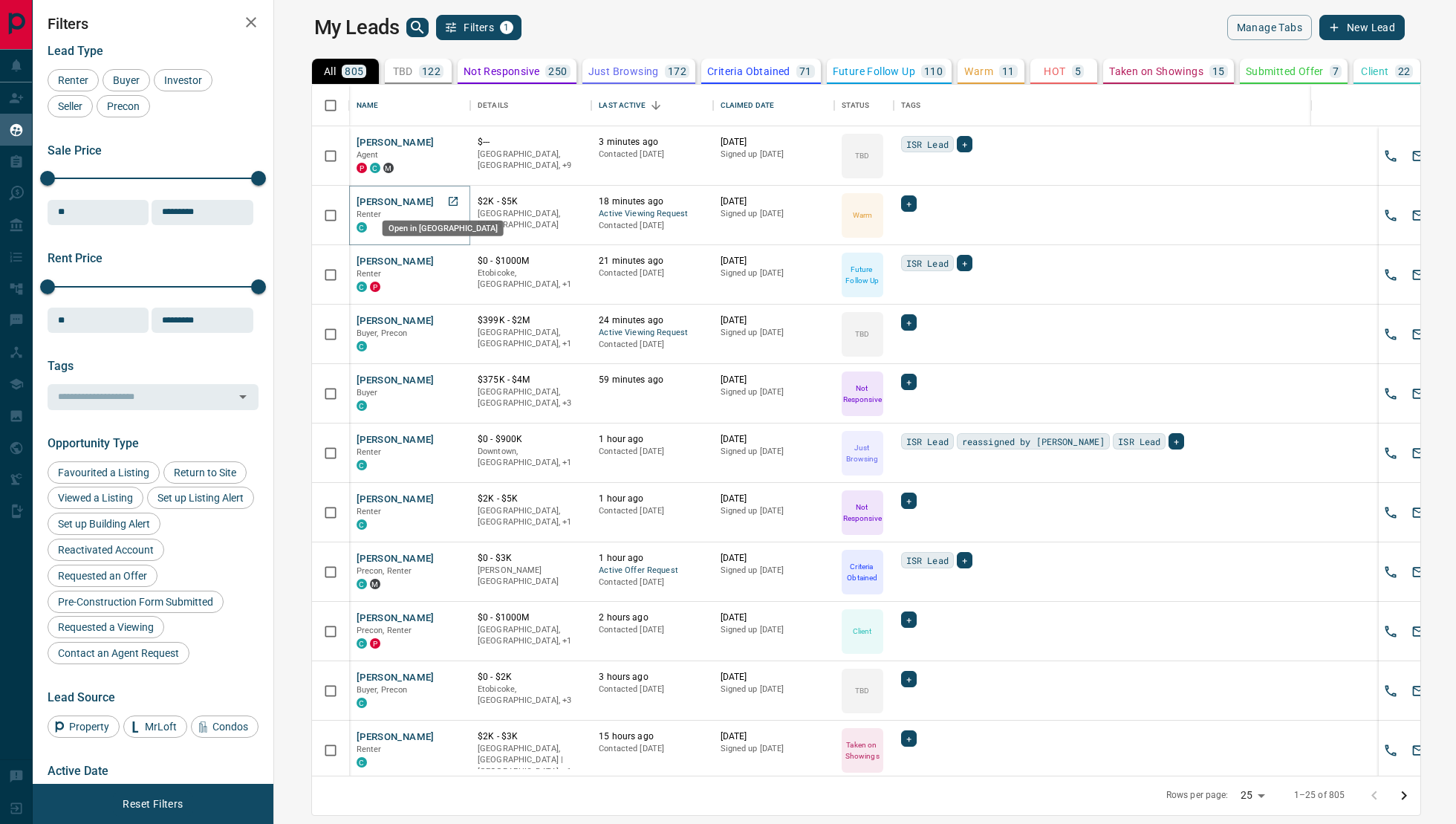
click at [448, 201] on icon "Open in New Tab" at bounding box center [453, 201] width 12 height 12
click at [411, 32] on icon "search button" at bounding box center [417, 27] width 12 height 12
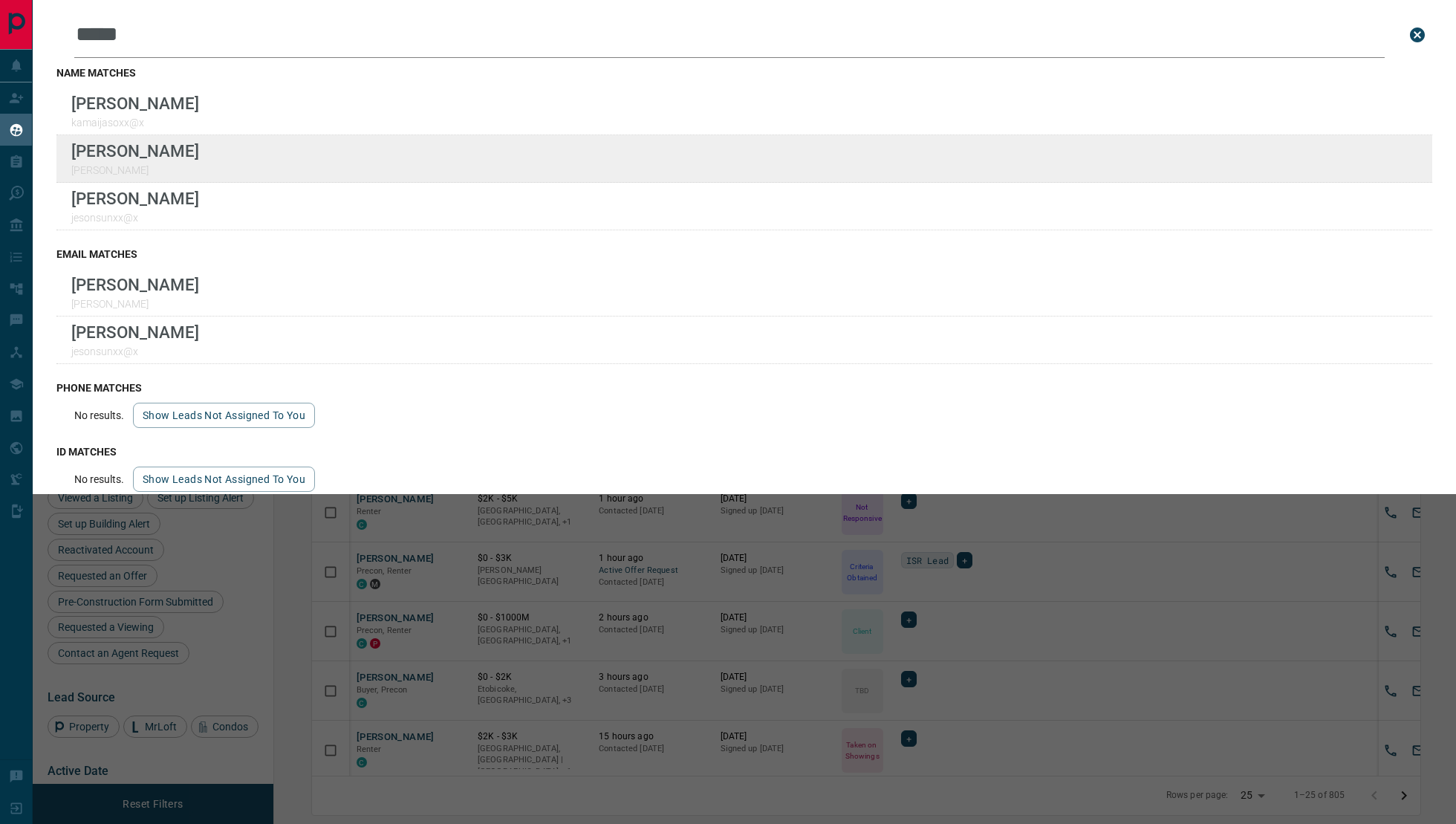
type input "*****"
click at [0, 0] on div "Lead Transfers Claim Leads My Leads Tasks Opportunities Deals Campaigns Automat…" at bounding box center [728, 402] width 1456 height 806
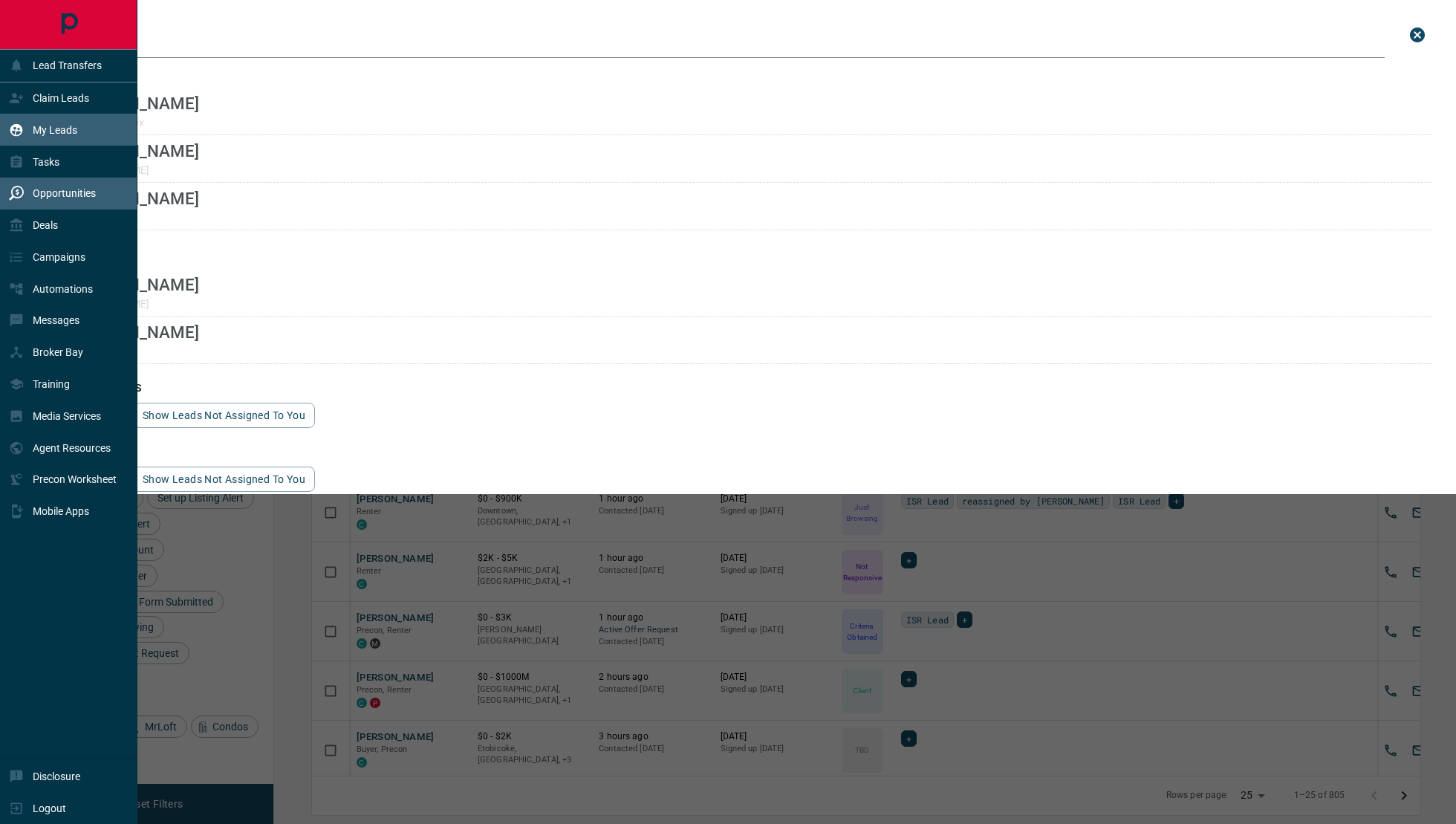
click at [62, 208] on div "Opportunities" at bounding box center [68, 194] width 138 height 32
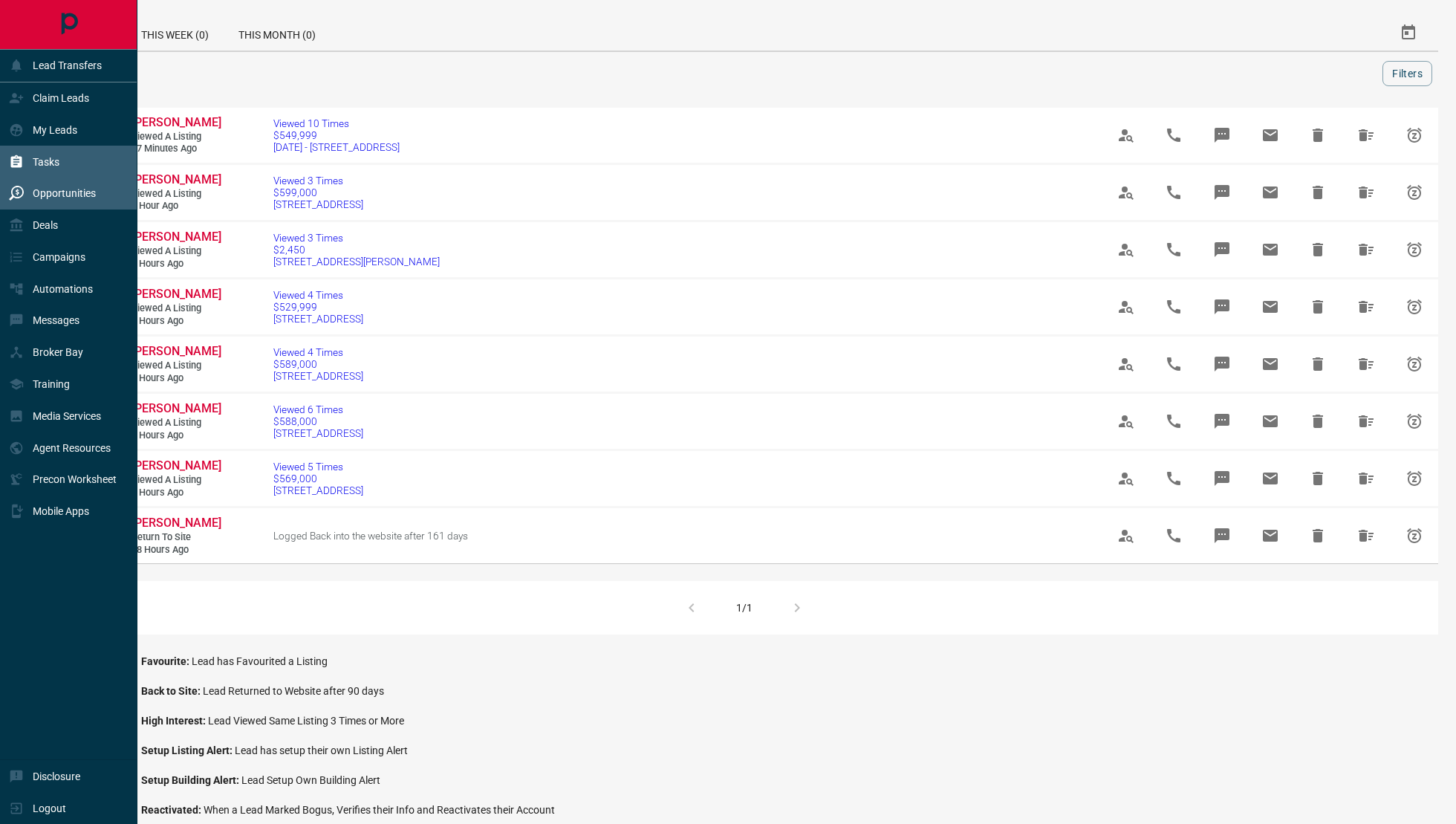
click at [17, 164] on icon at bounding box center [16, 161] width 11 height 12
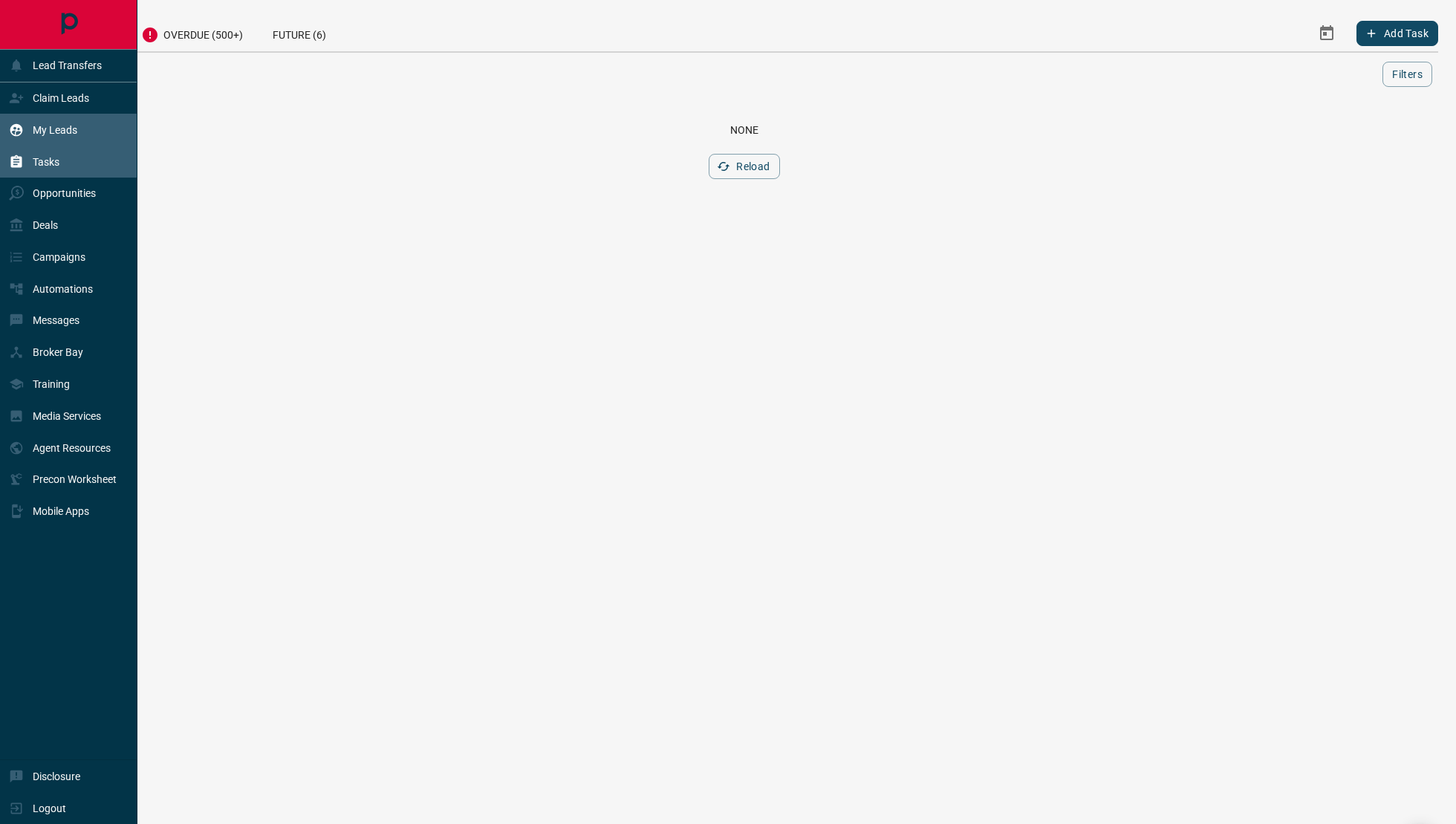
click at [52, 126] on p "My Leads" at bounding box center [55, 129] width 45 height 12
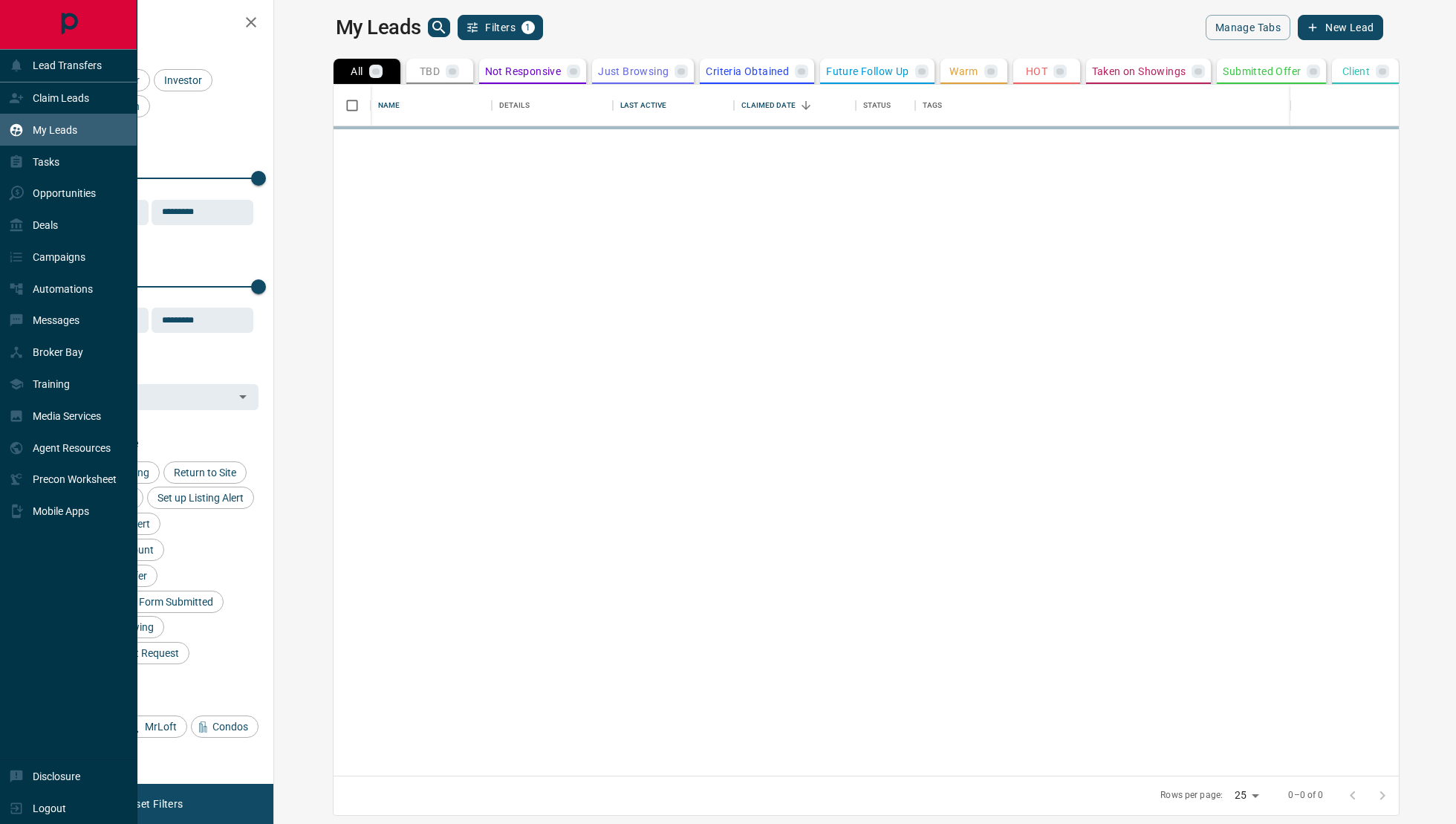
scroll to position [692, 1175]
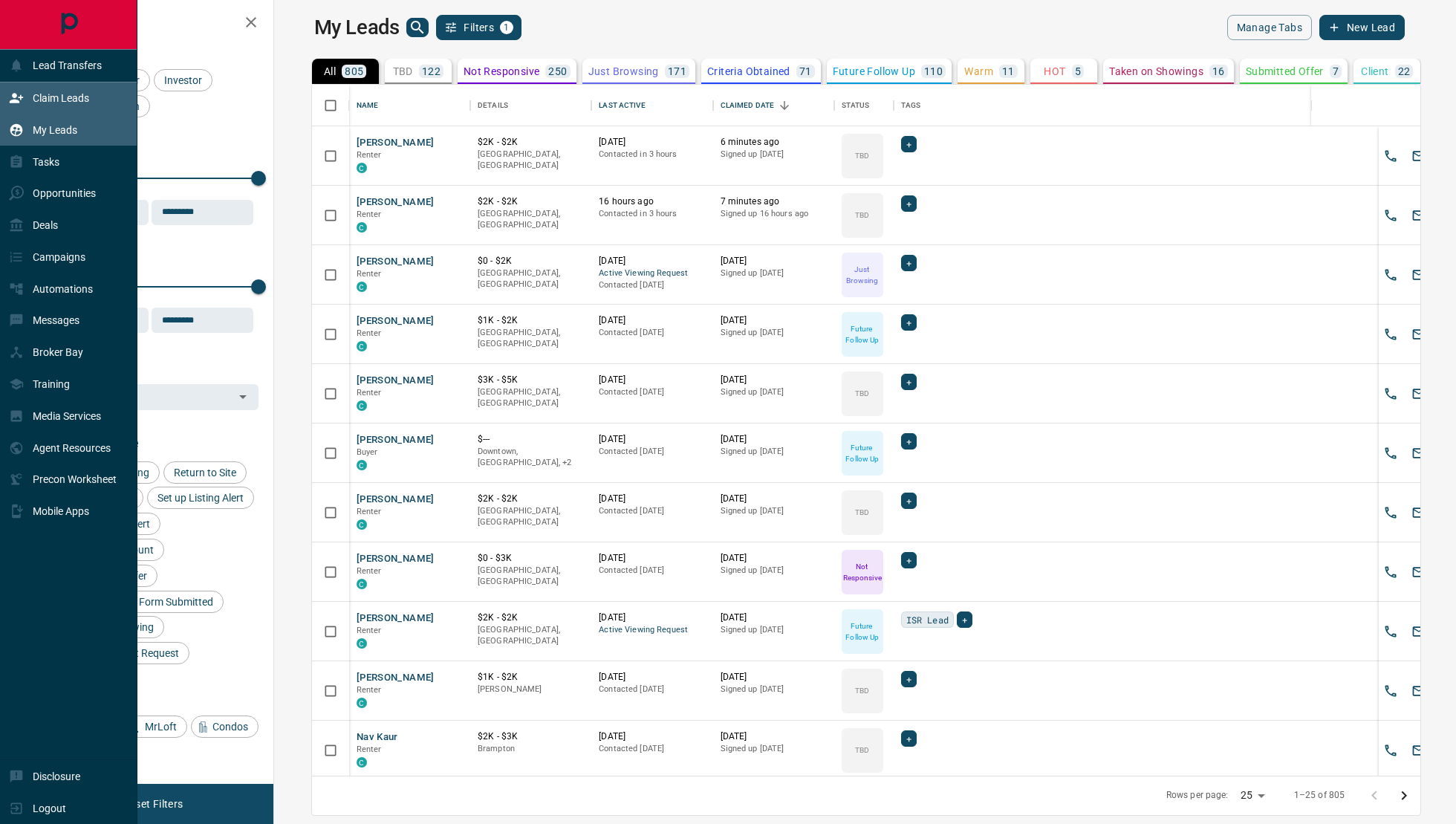
click at [76, 93] on p "Claim Leads" at bounding box center [61, 98] width 56 height 12
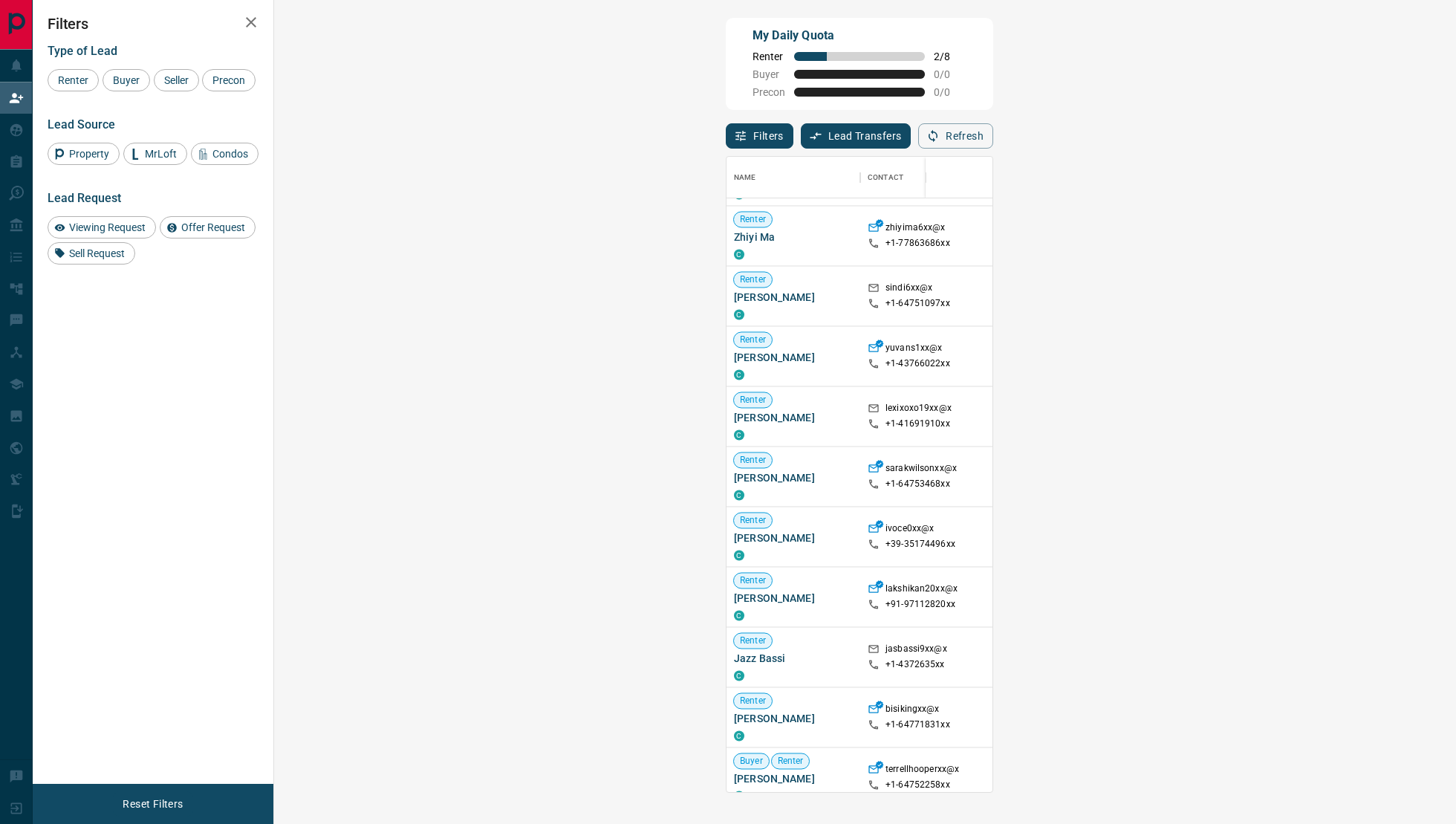
scroll to position [5533, 0]
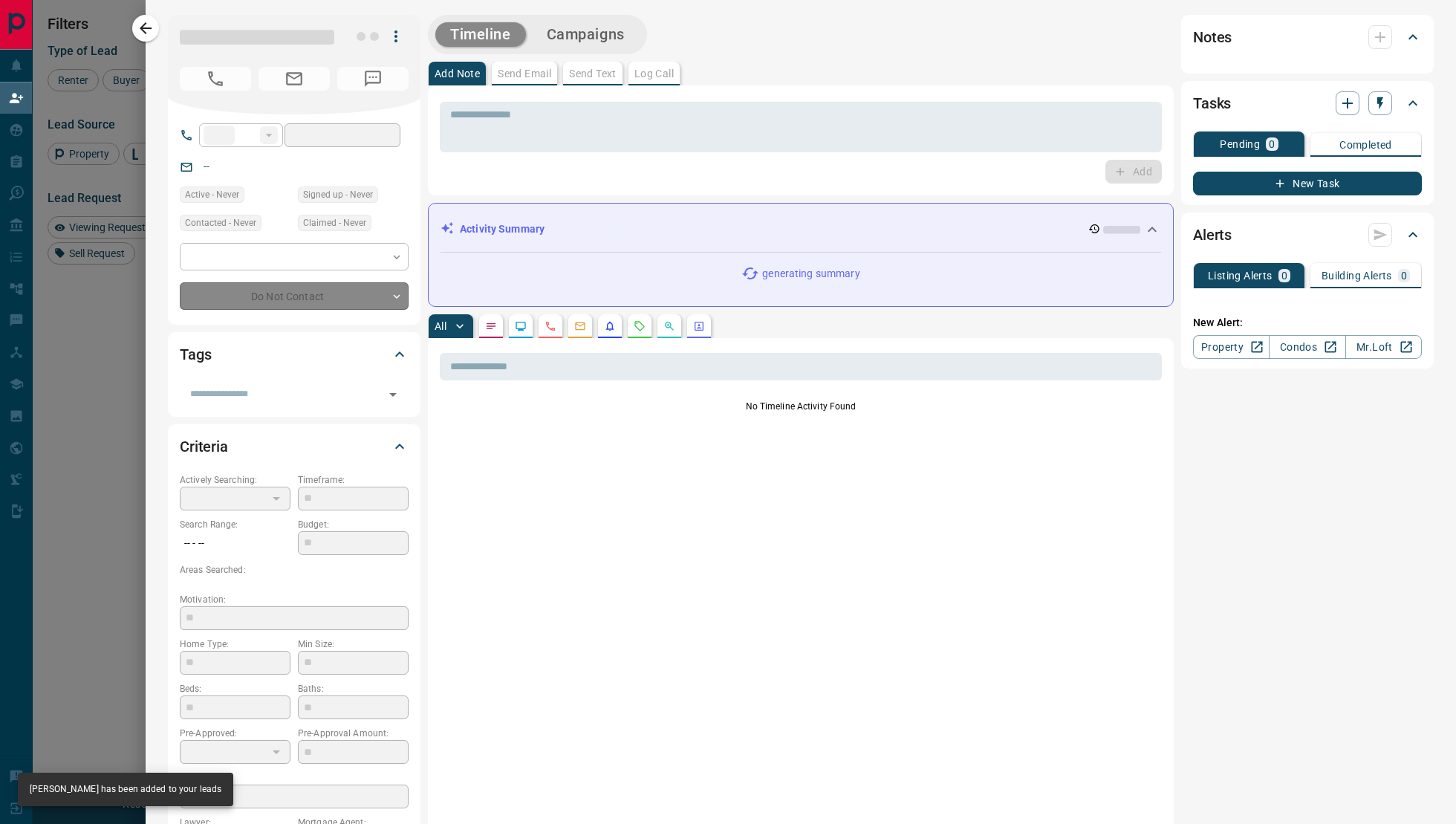
type input "**"
type input "**********"
type input "**"
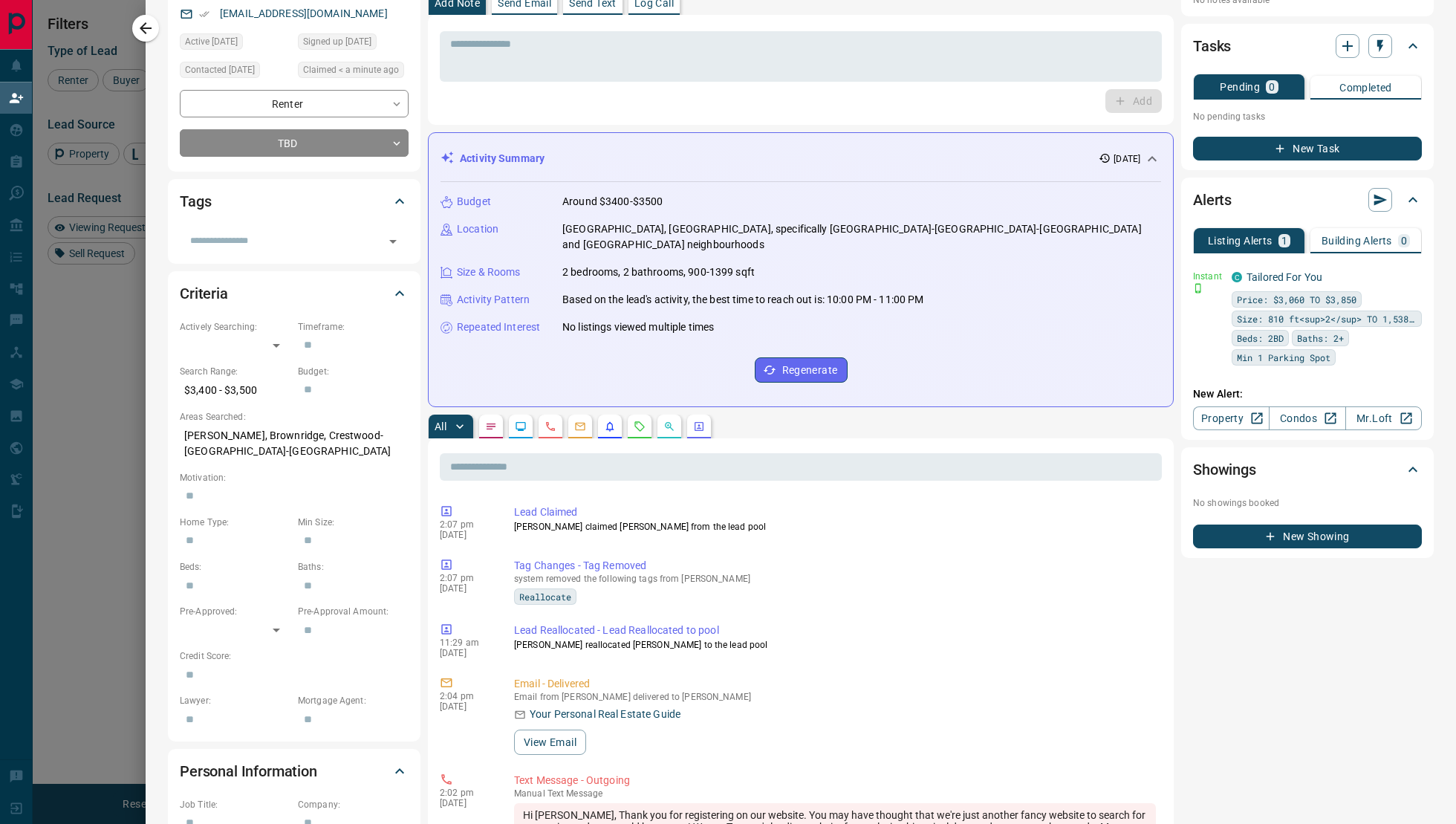
scroll to position [0, 0]
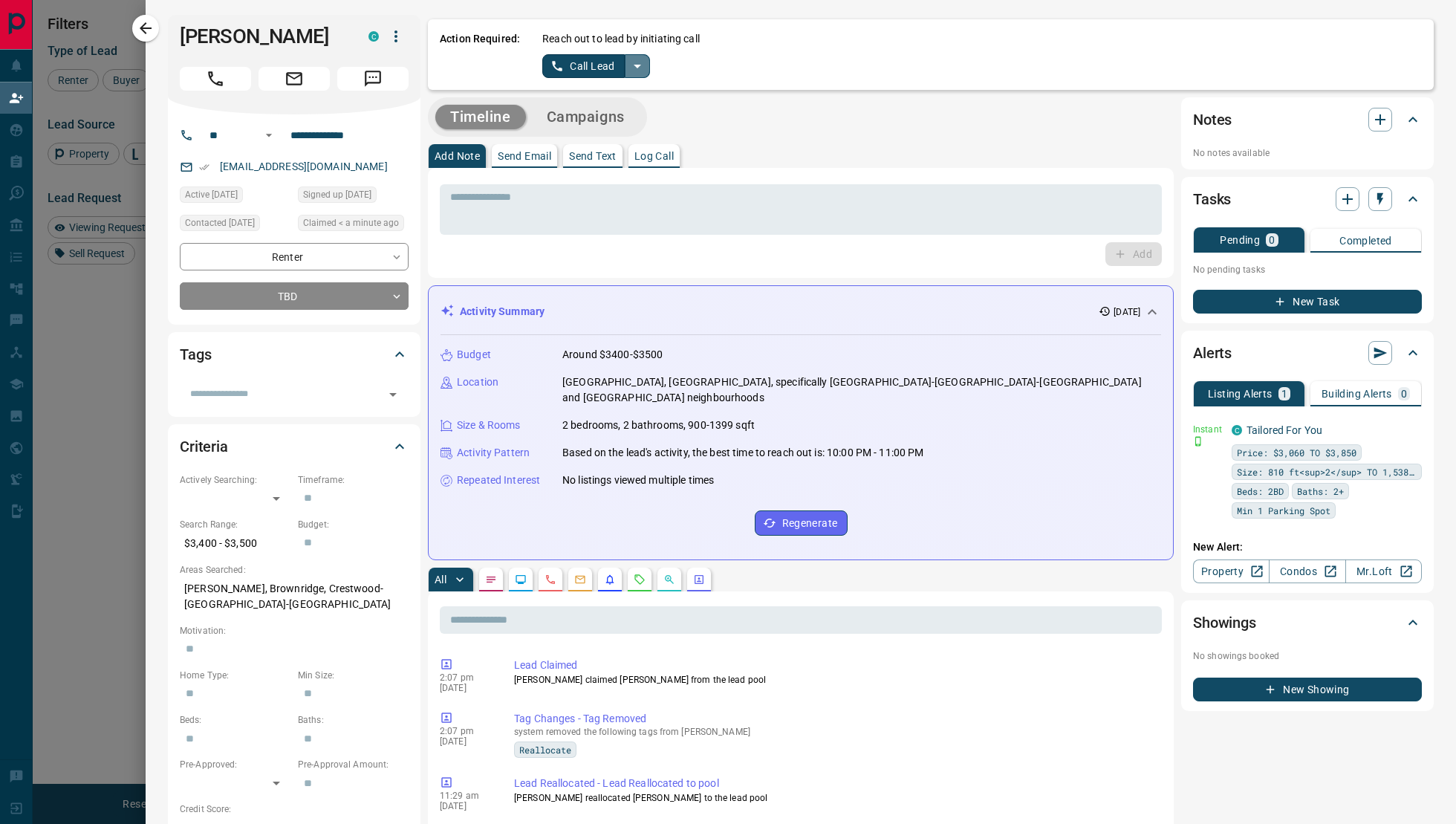
click at [643, 65] on icon "split button" at bounding box center [637, 65] width 18 height 18
click at [613, 125] on li "Log Manual Call" at bounding box center [596, 117] width 91 height 22
click at [558, 71] on button "Log Manual Call" at bounding box center [591, 66] width 98 height 24
click at [554, 68] on button "Yes" at bounding box center [557, 66] width 30 height 23
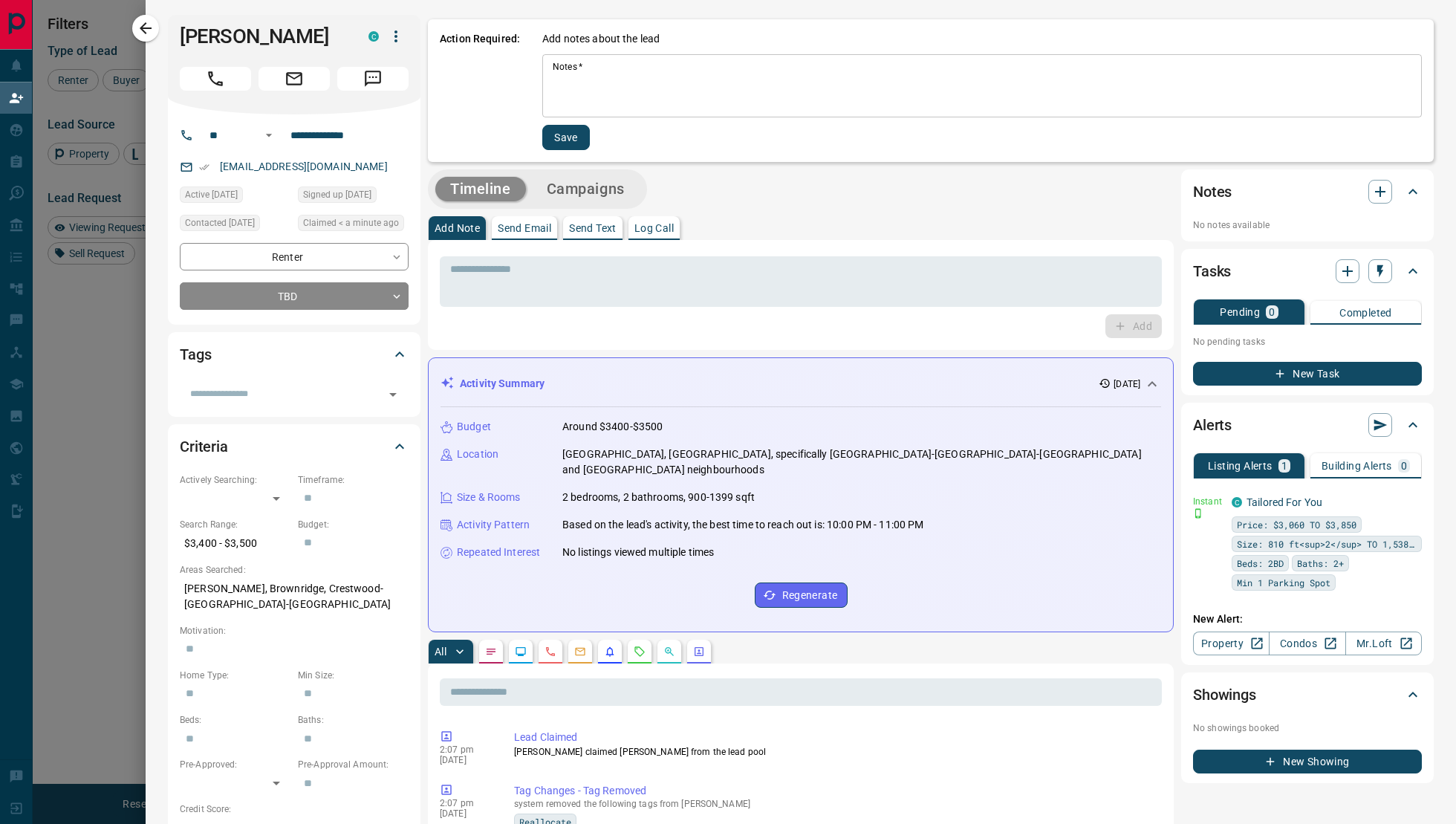
click at [560, 122] on div "Add notes about the lead Notes   * * Notes   * Save" at bounding box center [982, 91] width 880 height 119
click at [553, 129] on button "Save" at bounding box center [566, 137] width 48 height 25
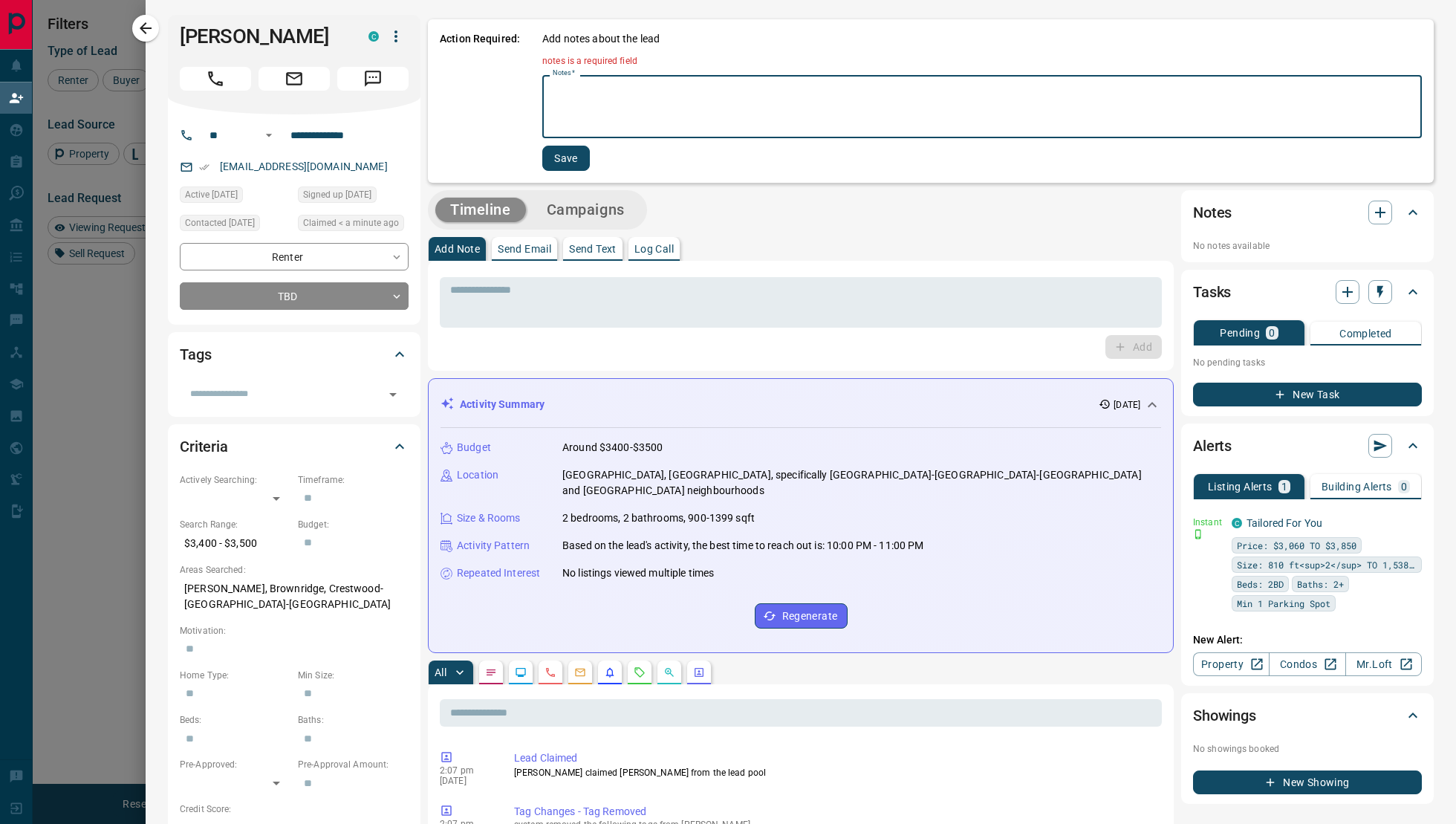
click at [555, 92] on textarea "Notes   *" at bounding box center [982, 107] width 859 height 51
type textarea "*"
click at [557, 155] on button "Save" at bounding box center [565, 158] width 48 height 25
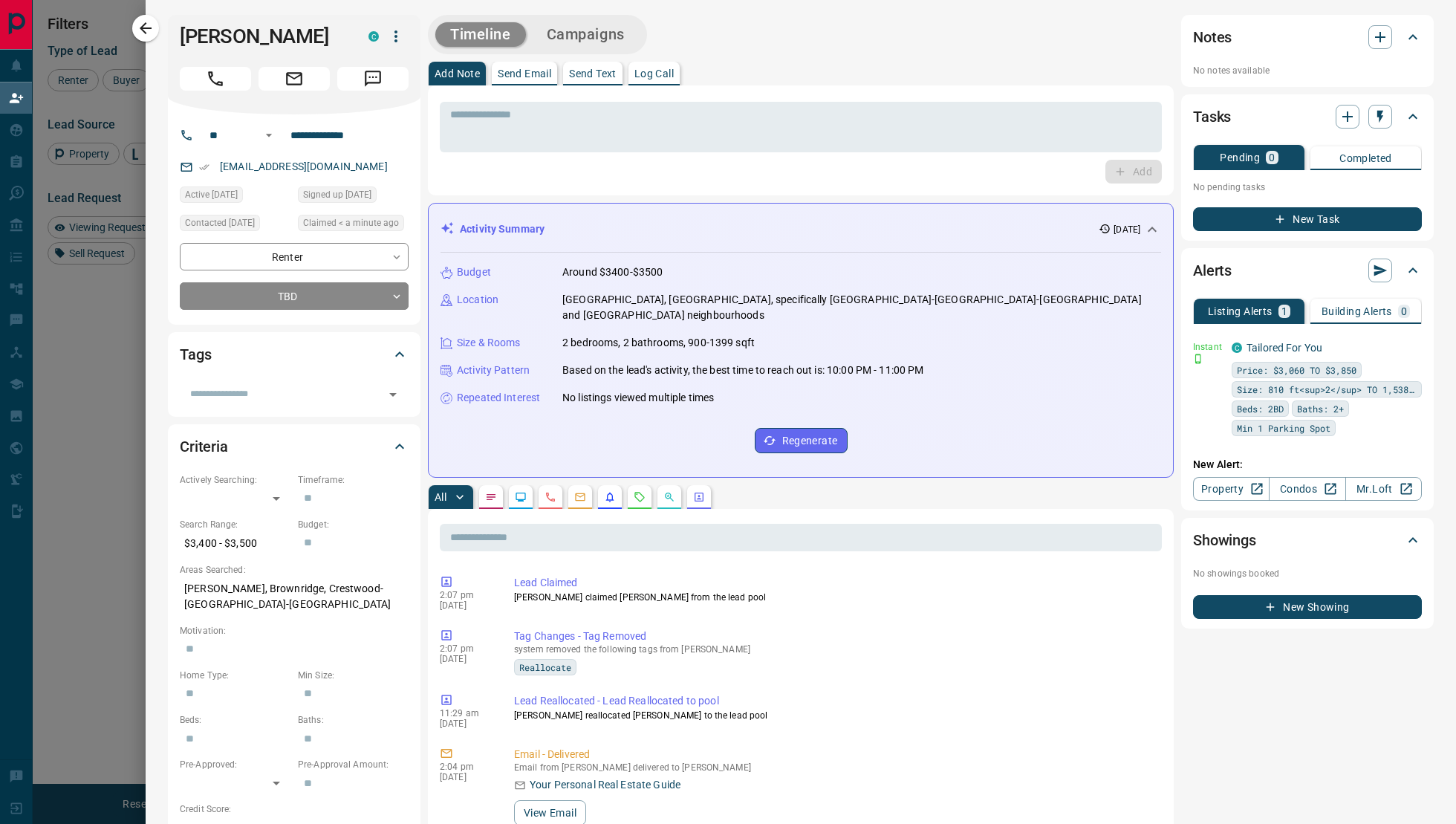
click at [396, 38] on icon "button" at bounding box center [395, 36] width 18 height 18
click at [378, 68] on li "Reassign Lead" at bounding box center [365, 65] width 88 height 22
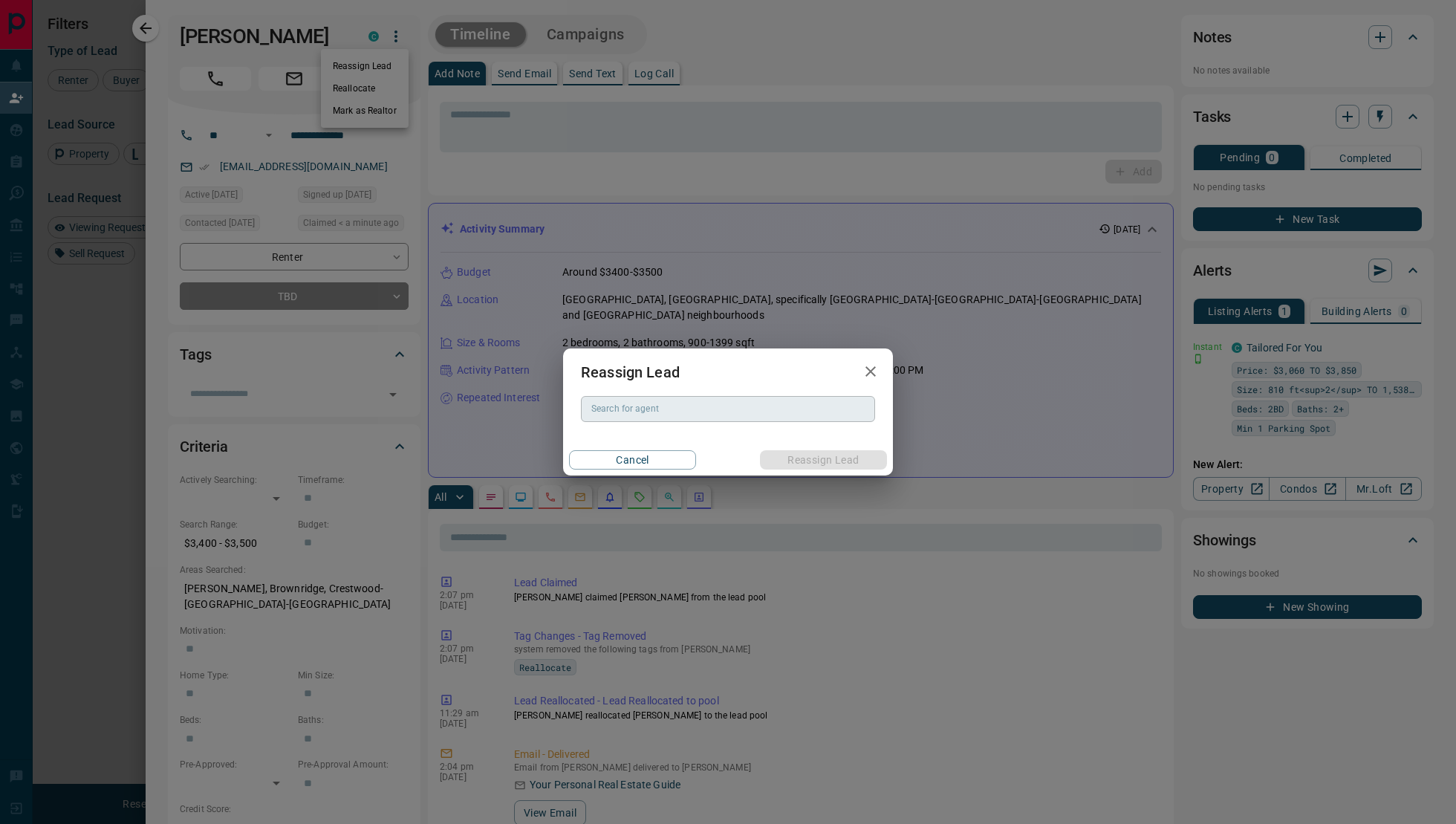
click at [607, 399] on div "Search for agent" at bounding box center [728, 409] width 295 height 25
click at [712, 443] on li "[PERSON_NAME]" at bounding box center [728, 439] width 295 height 22
type input "**********"
click at [798, 453] on button "Reassign Lead" at bounding box center [823, 459] width 127 height 19
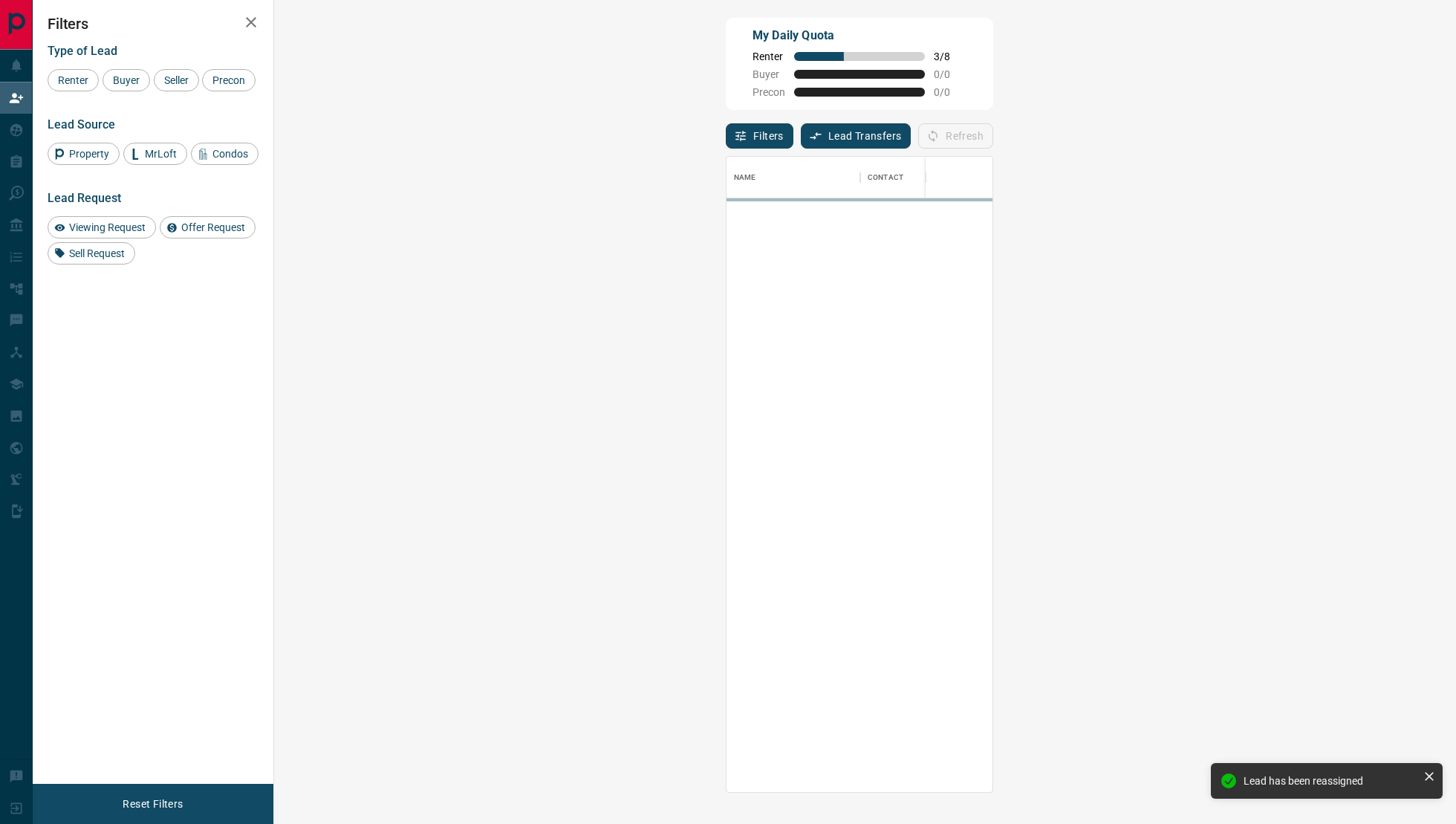
scroll to position [636, 1150]
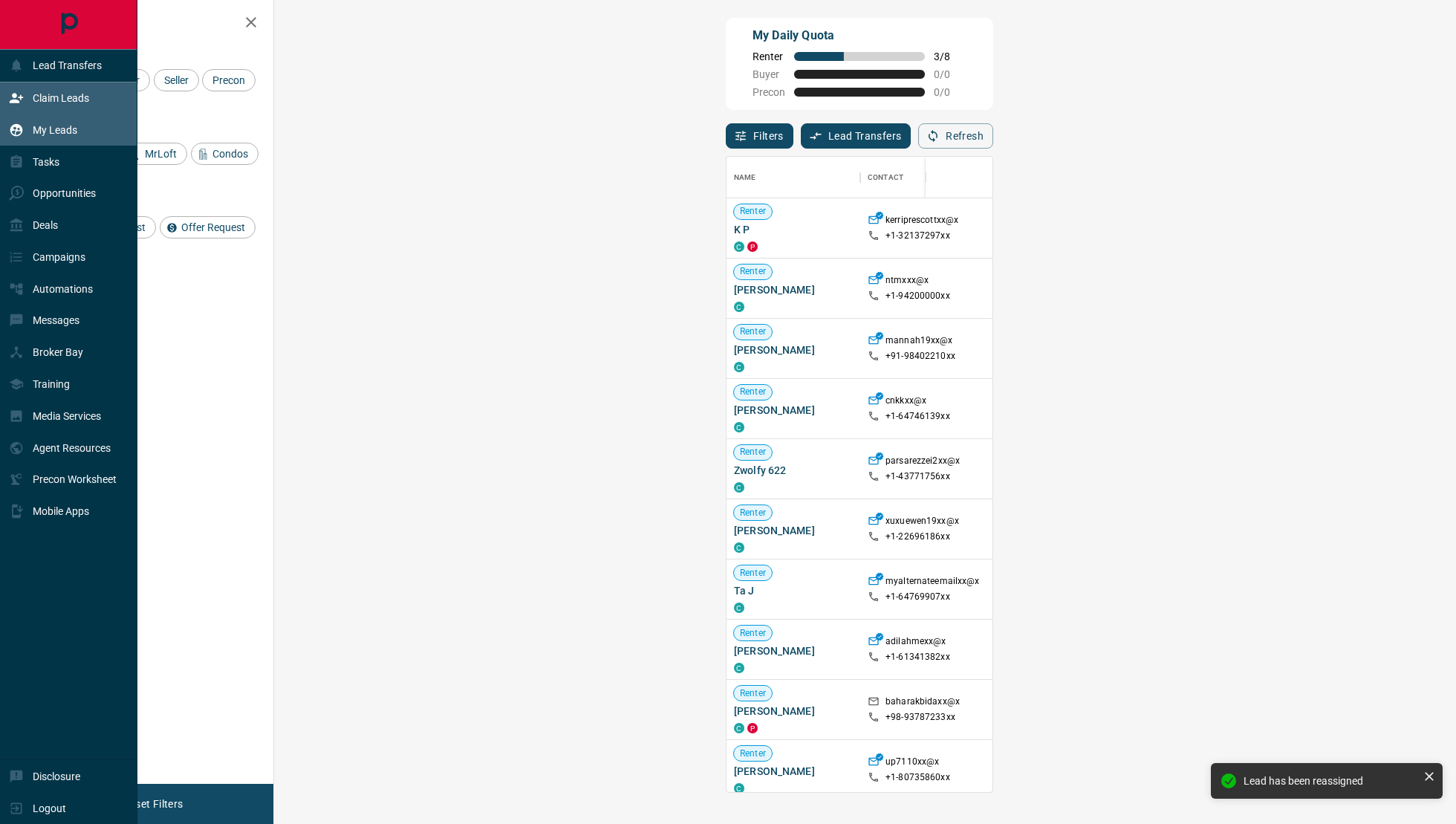
click at [47, 120] on div "My Leads" at bounding box center [43, 130] width 68 height 25
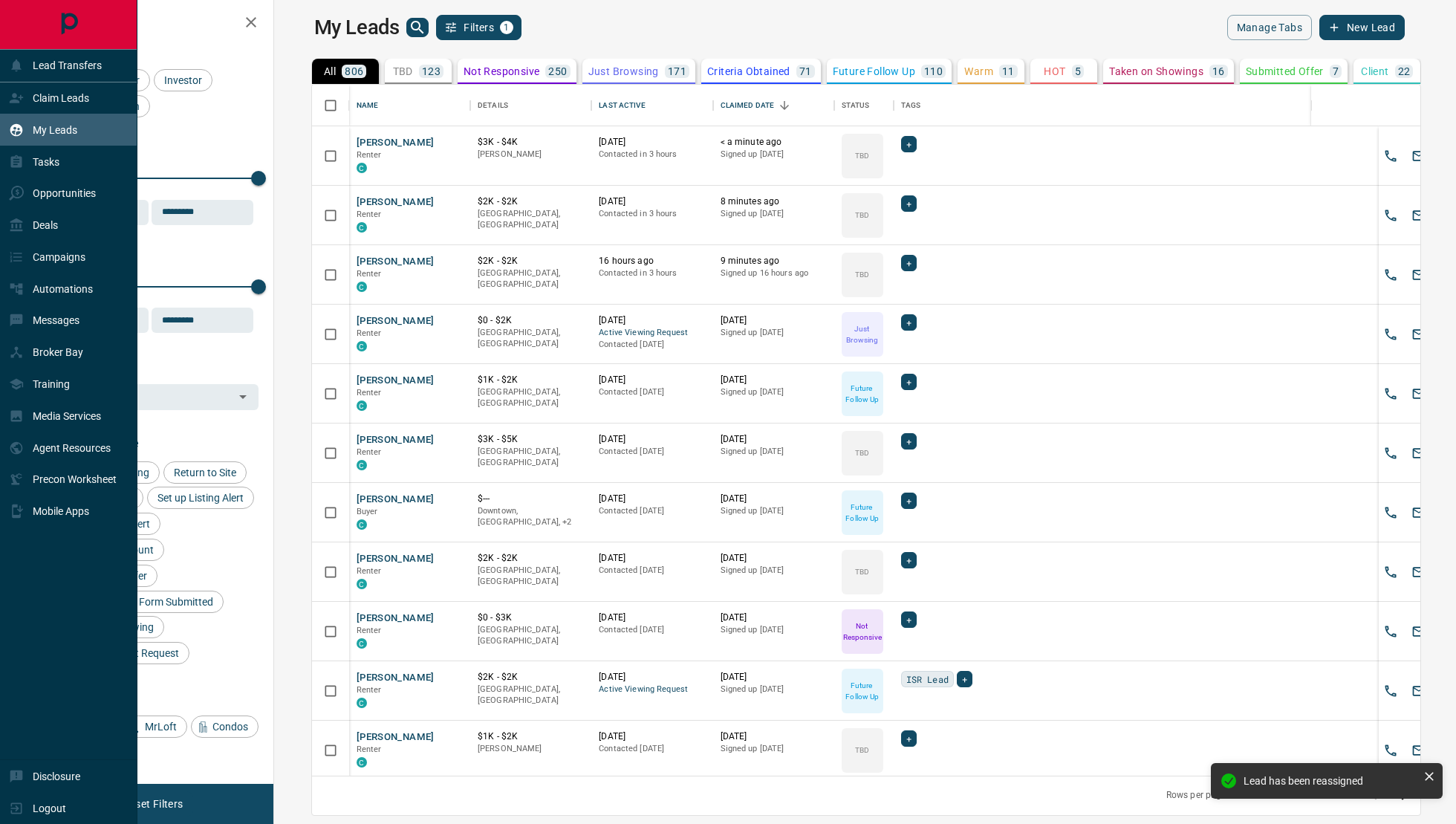
scroll to position [692, 1175]
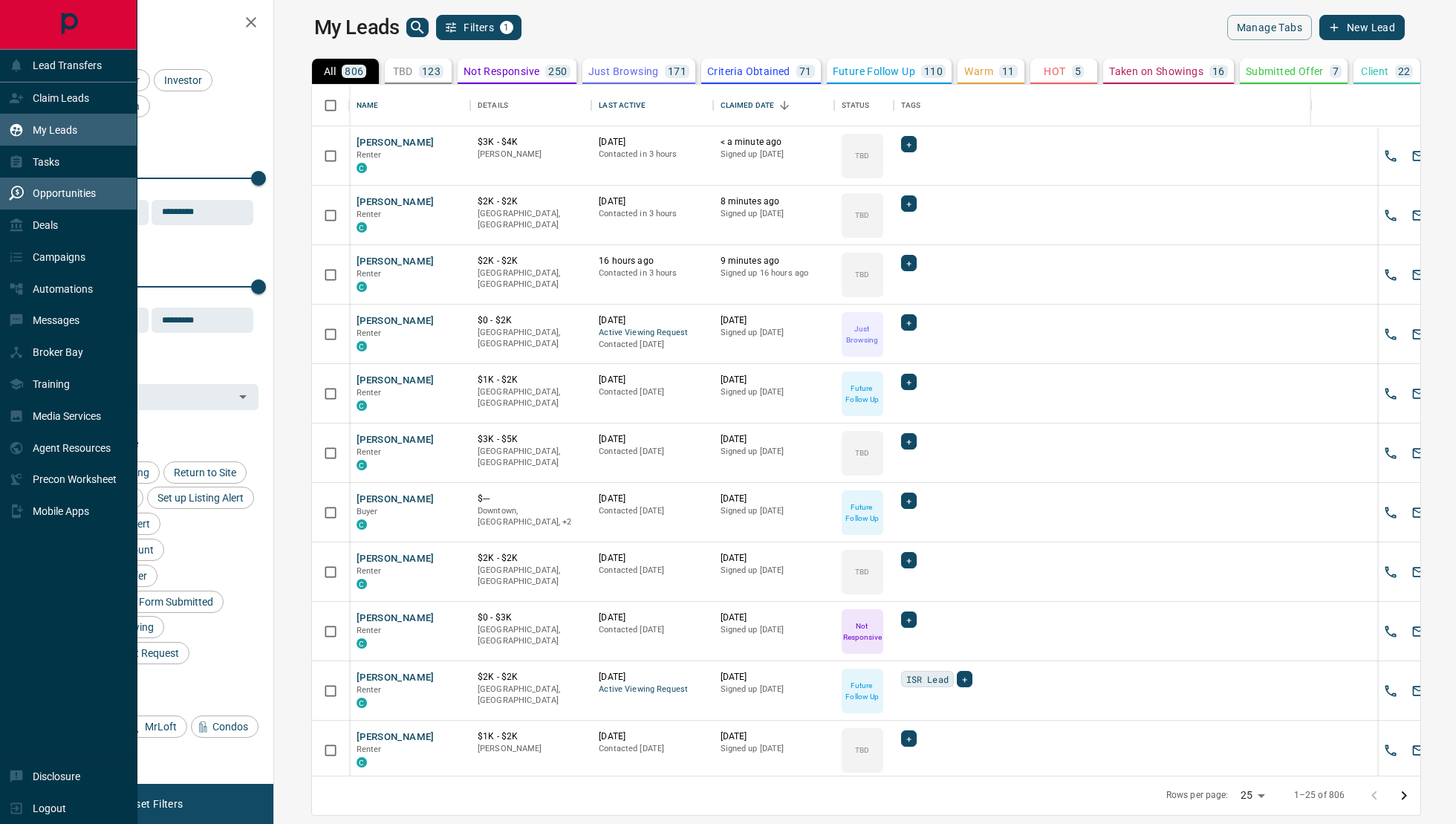
click at [101, 178] on div "Opportunities" at bounding box center [68, 194] width 138 height 32
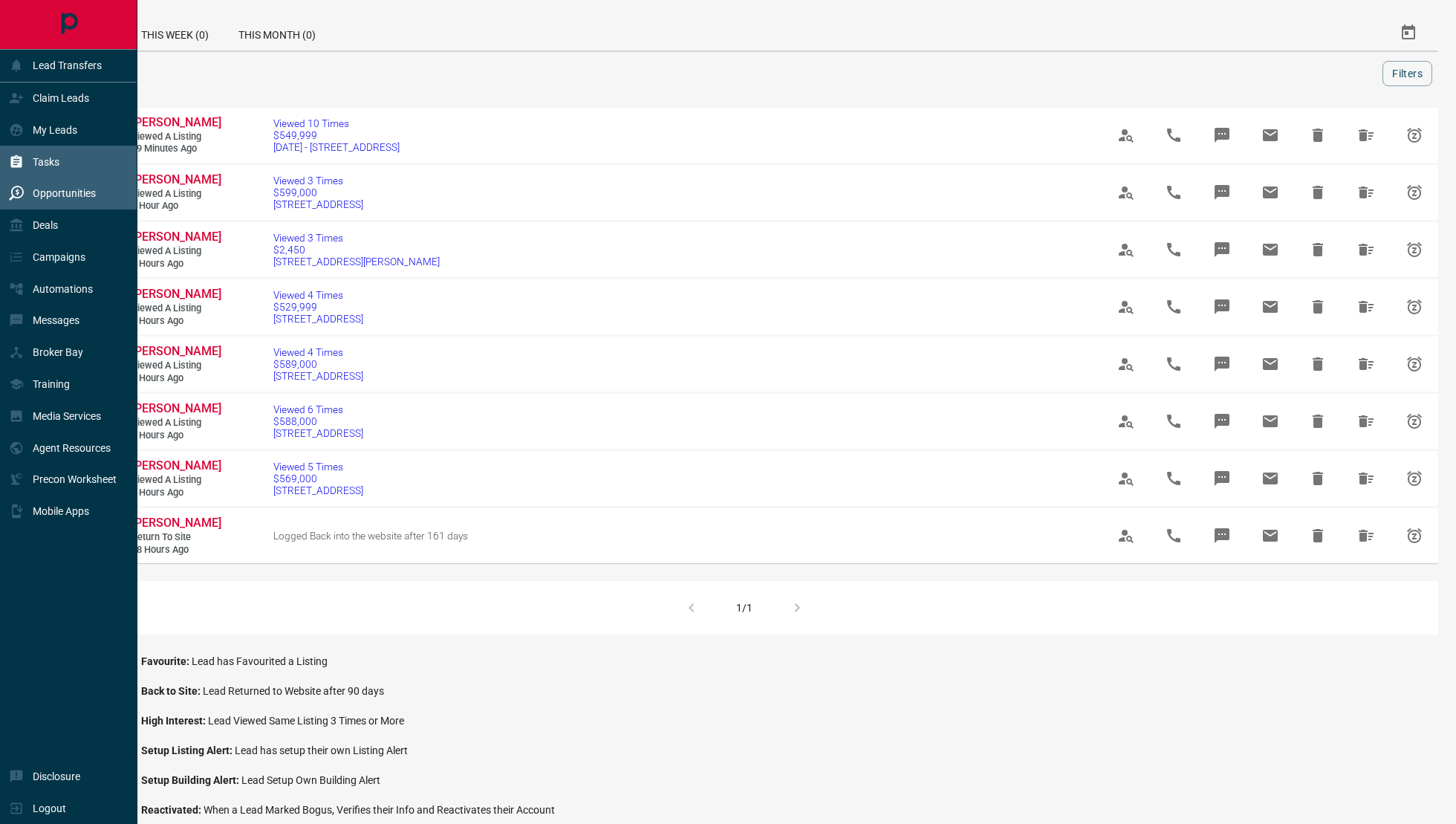
click at [52, 153] on div "Tasks" at bounding box center [35, 162] width 51 height 25
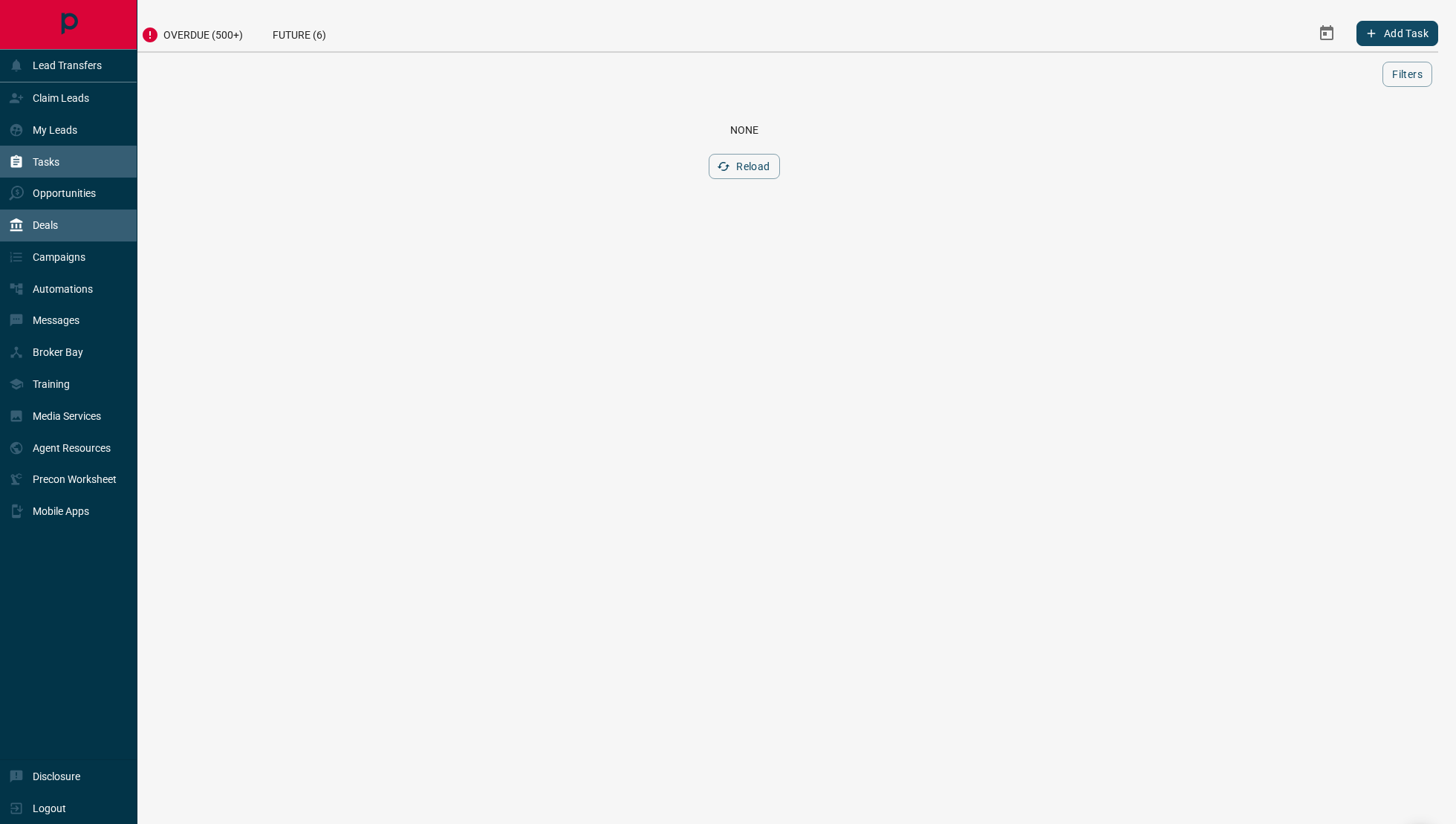
click at [76, 234] on div "Deals" at bounding box center [68, 225] width 138 height 32
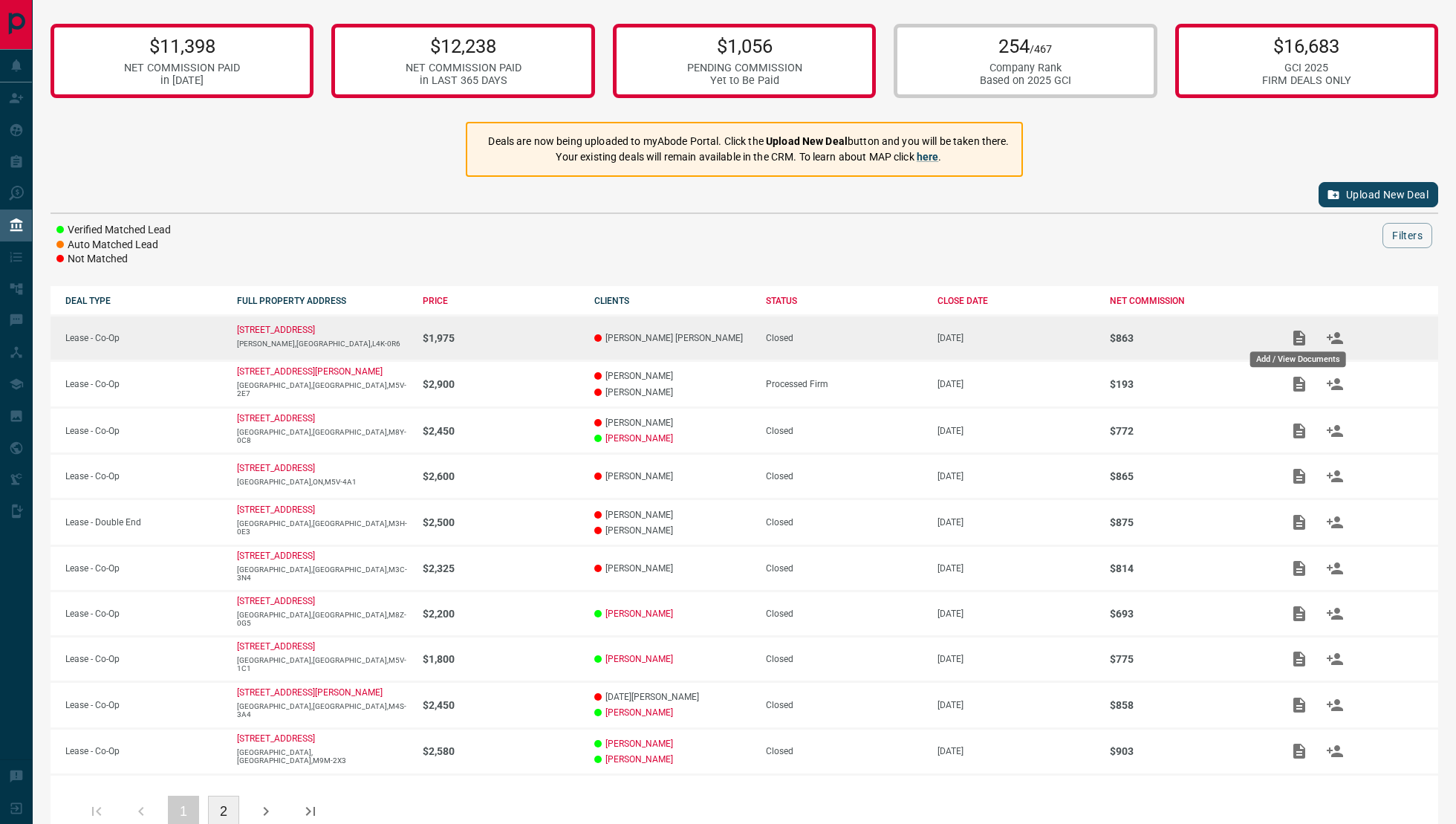
click at [961, 335] on icon "Add / View Documents" at bounding box center [1299, 338] width 18 height 18
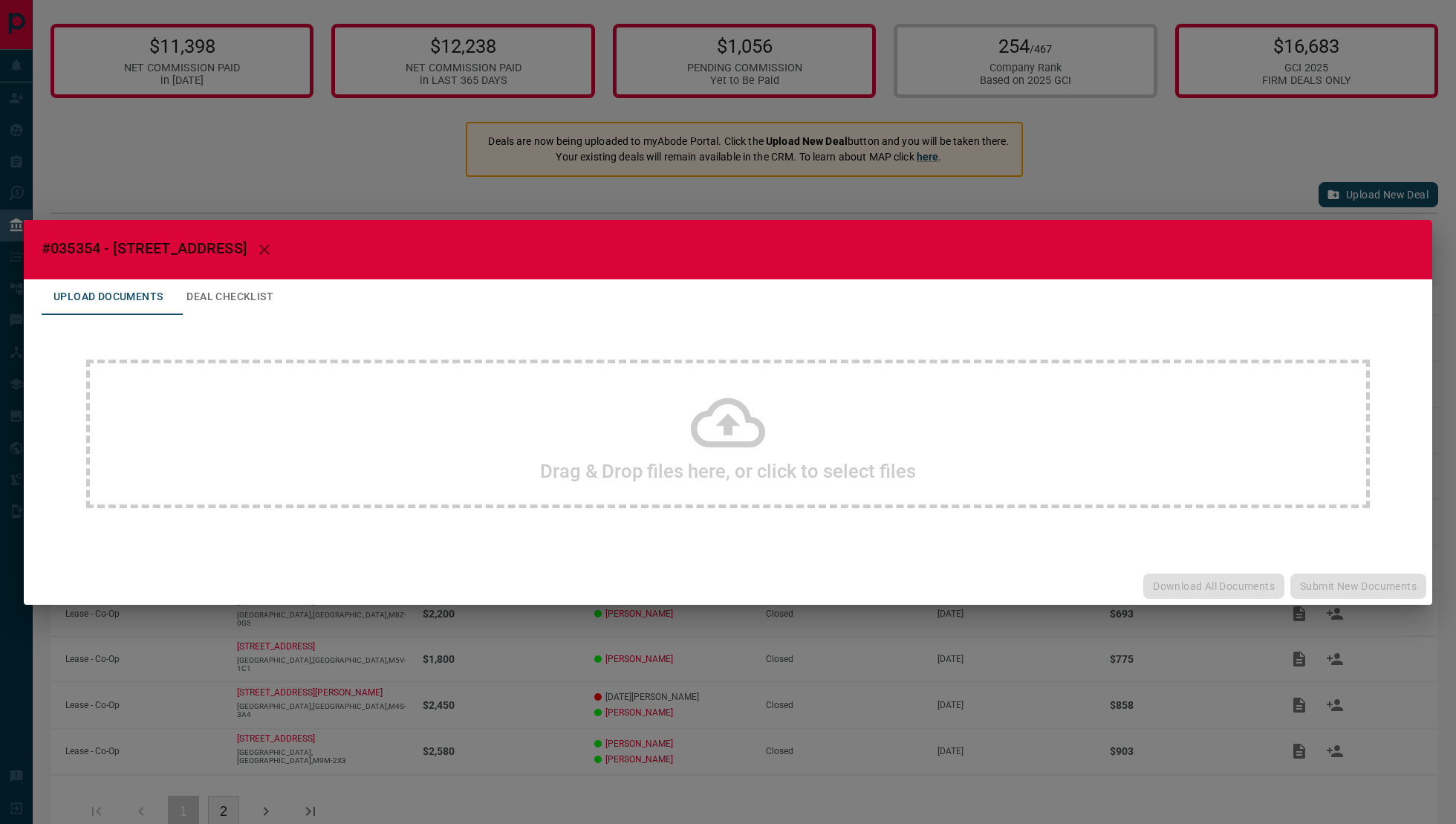
click at [961, 198] on div "#035354 - [STREET_ADDRESS],1729 Upload Documents Deal Checklist Drag & Drop fil…" at bounding box center [728, 412] width 1456 height 824
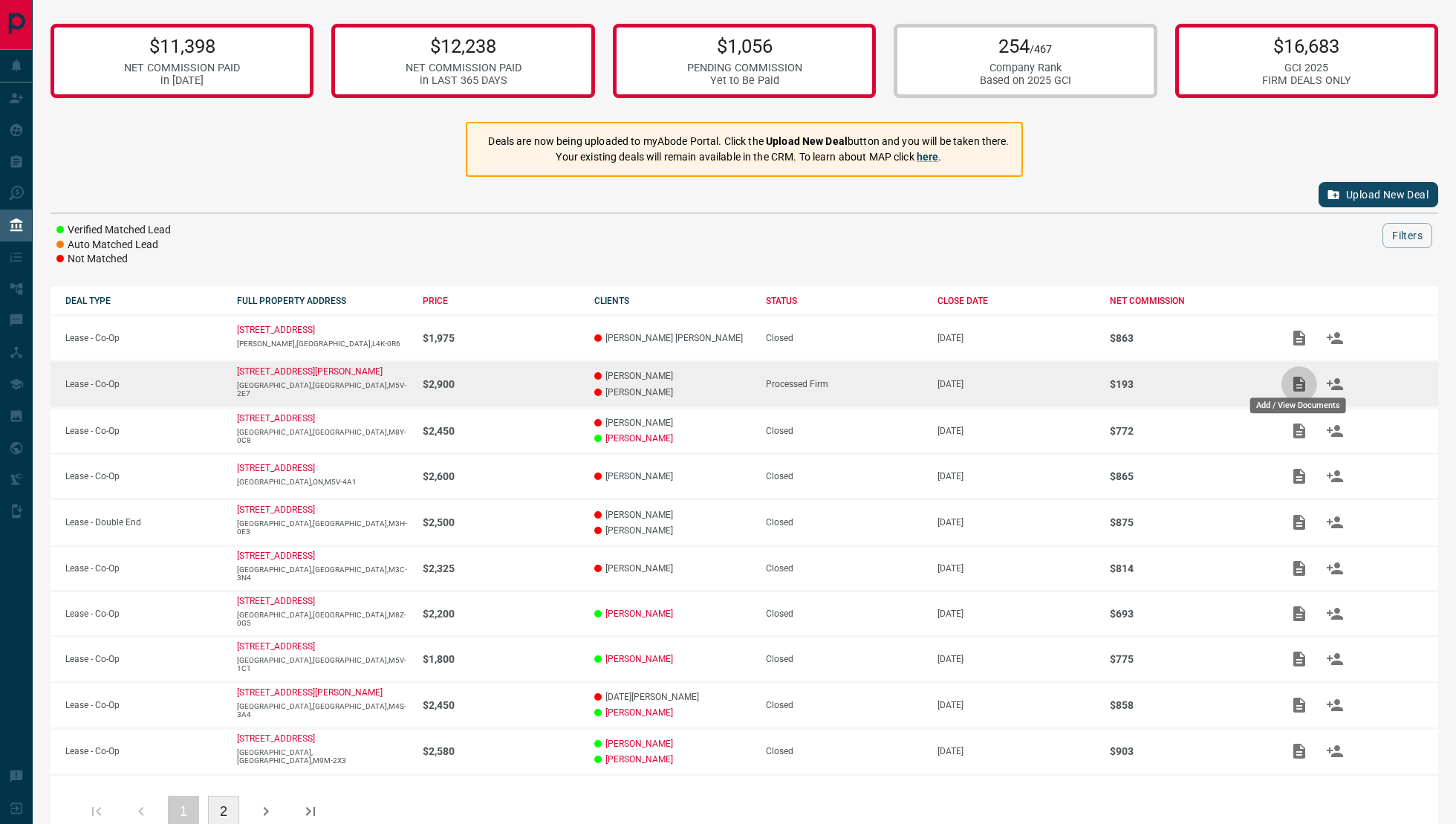
click at [961, 372] on button "Add / View Documents" at bounding box center [1299, 384] width 35 height 35
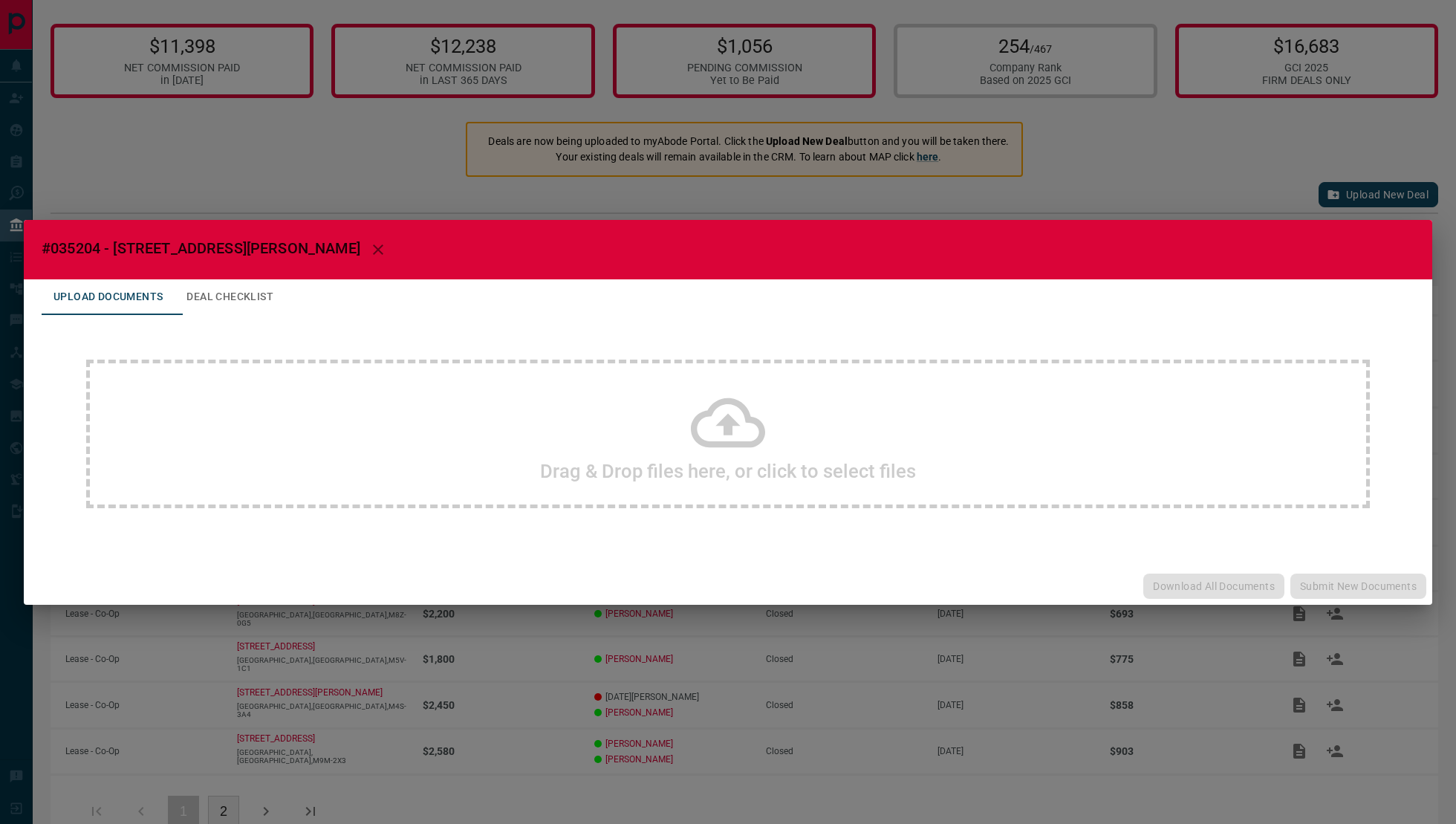
click at [961, 142] on div "#035204 - [STREET_ADDRESS][PERSON_NAME] Upload Documents Deal Checklist Drag & …" at bounding box center [728, 412] width 1456 height 824
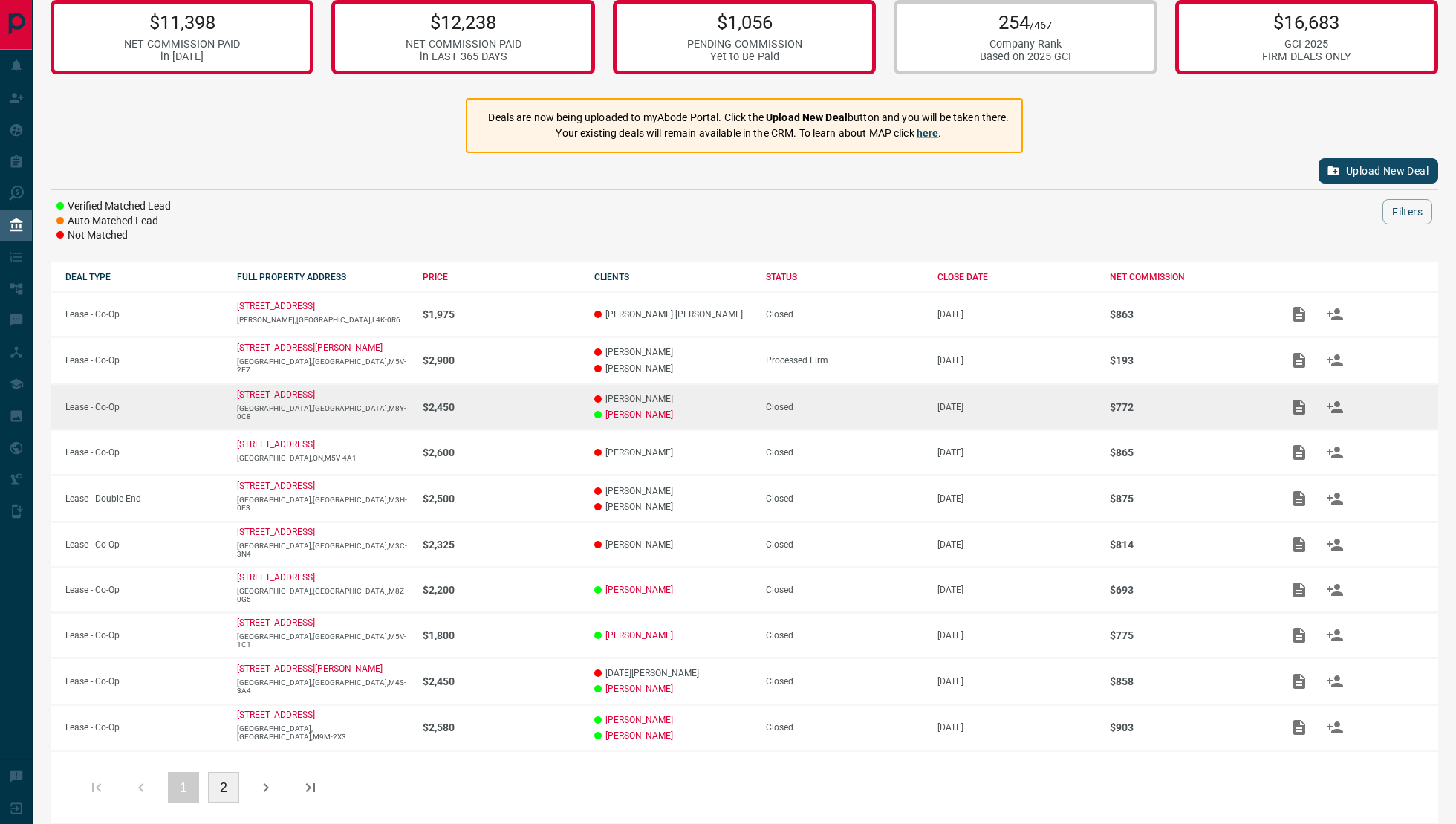
scroll to position [34, 0]
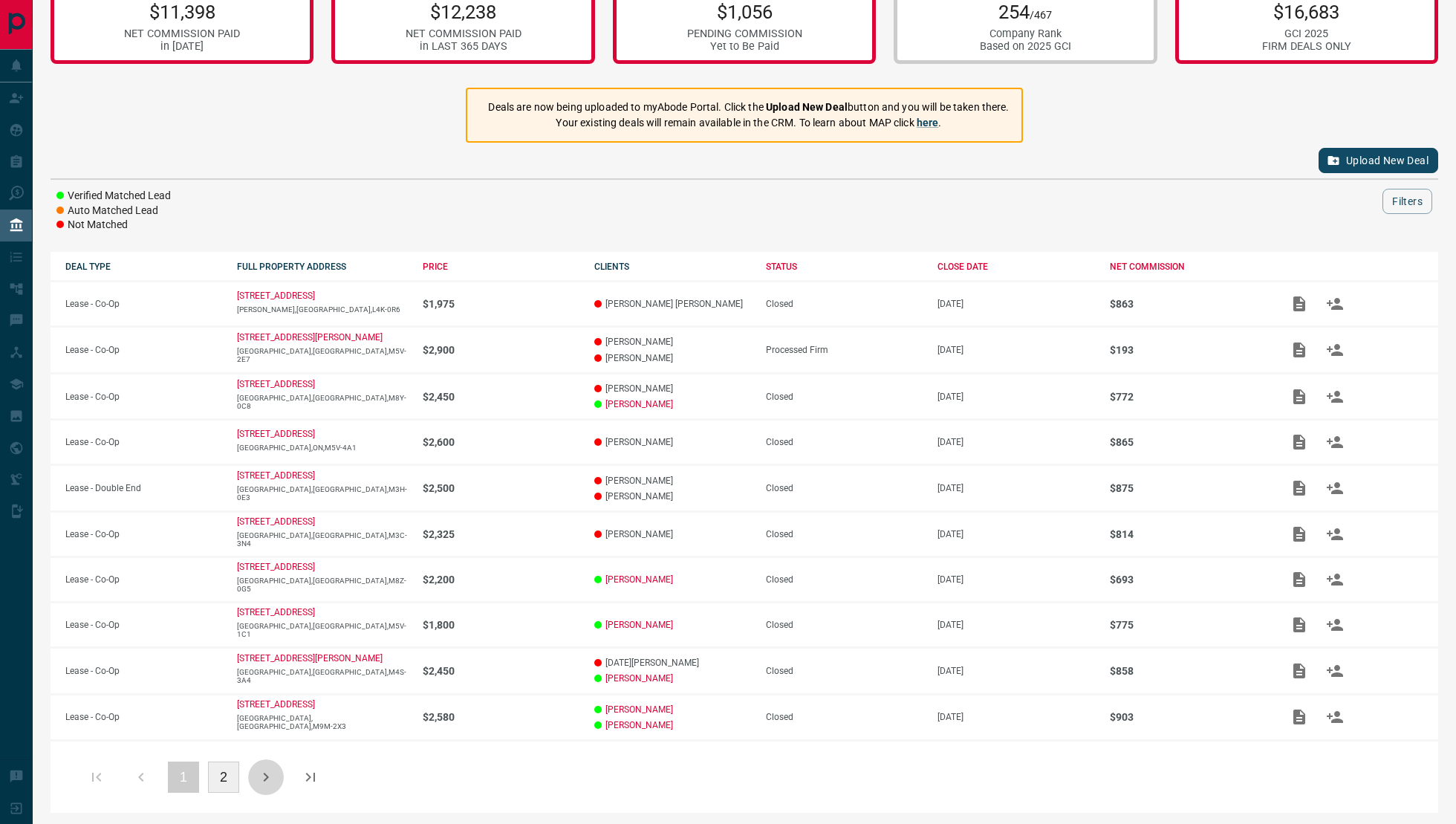
click at [257, 629] on icon "button" at bounding box center [265, 777] width 18 height 18
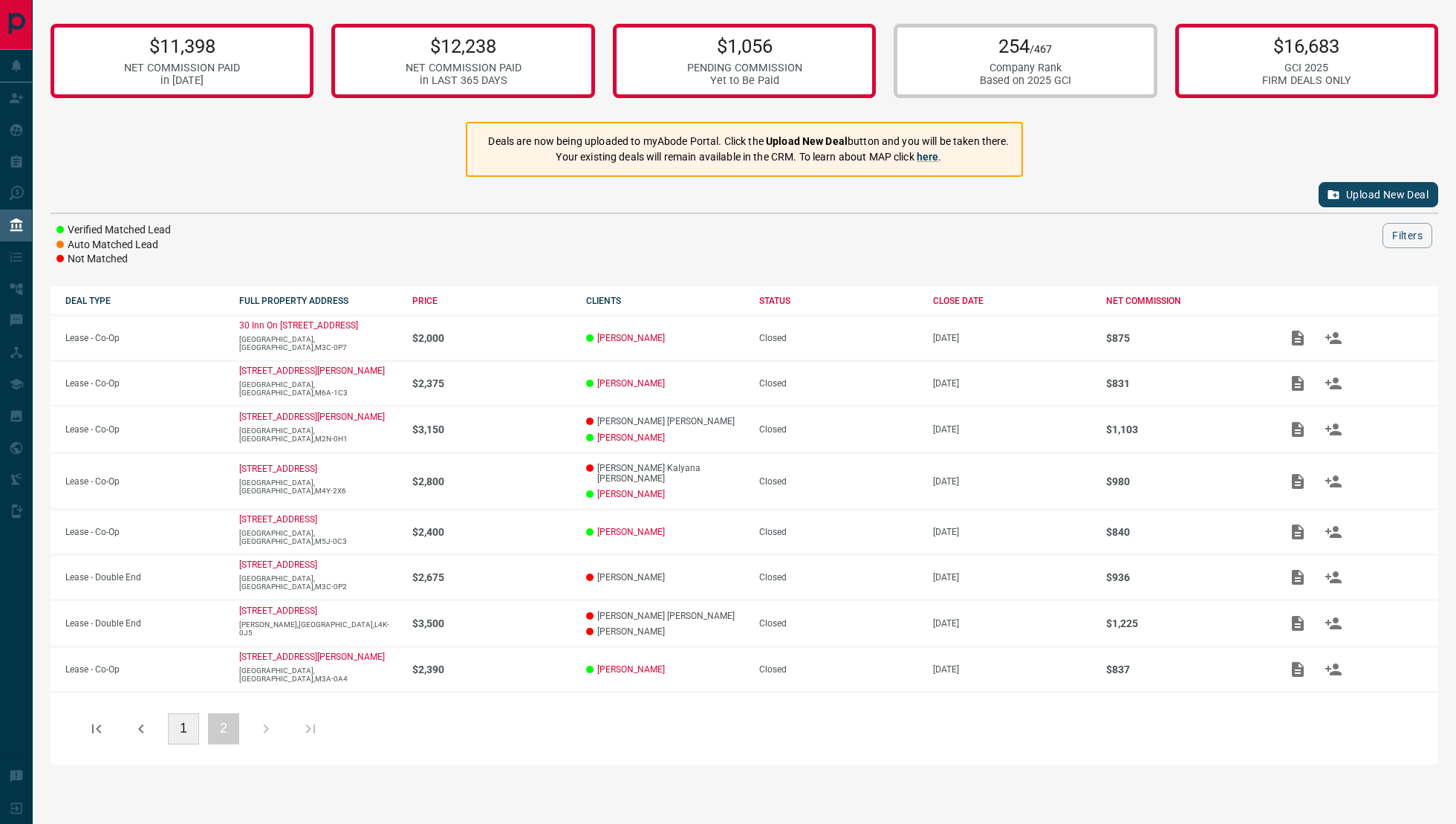
scroll to position [0, 0]
click at [148, 629] on icon "button" at bounding box center [141, 729] width 18 height 18
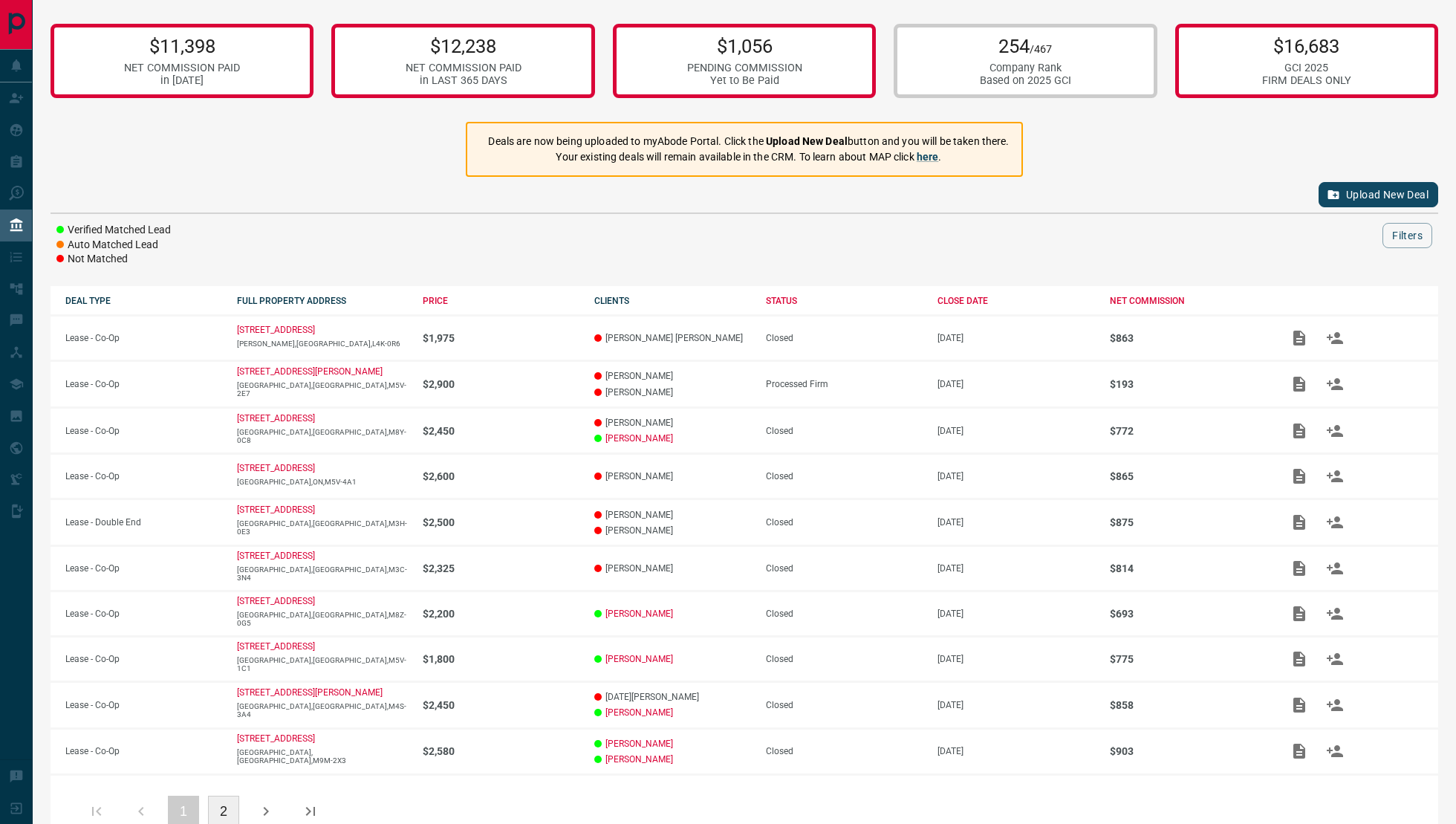
click at [255, 629] on button "button" at bounding box center [266, 812] width 35 height 35
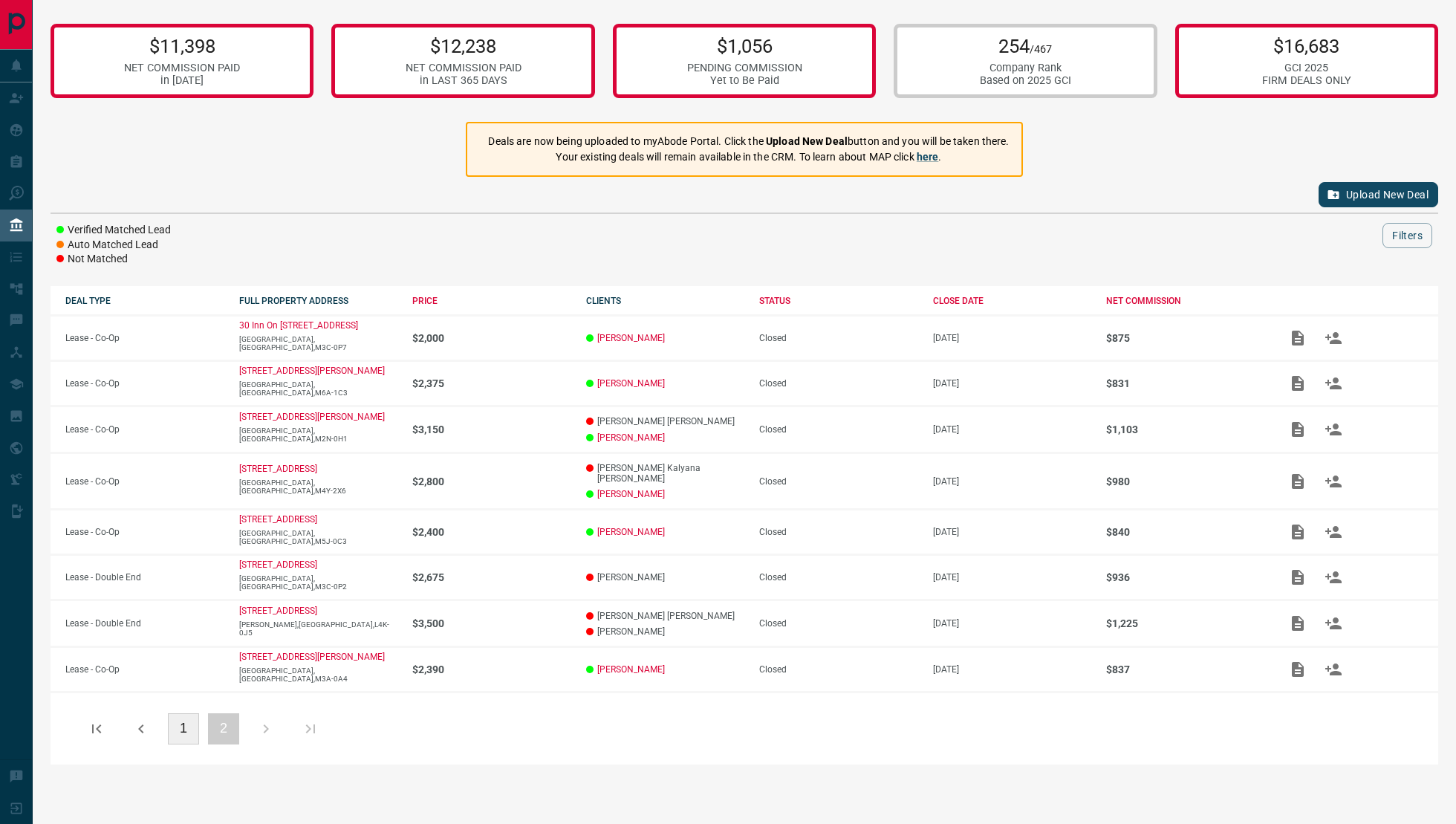
click at [184, 629] on button "1" at bounding box center [183, 729] width 32 height 32
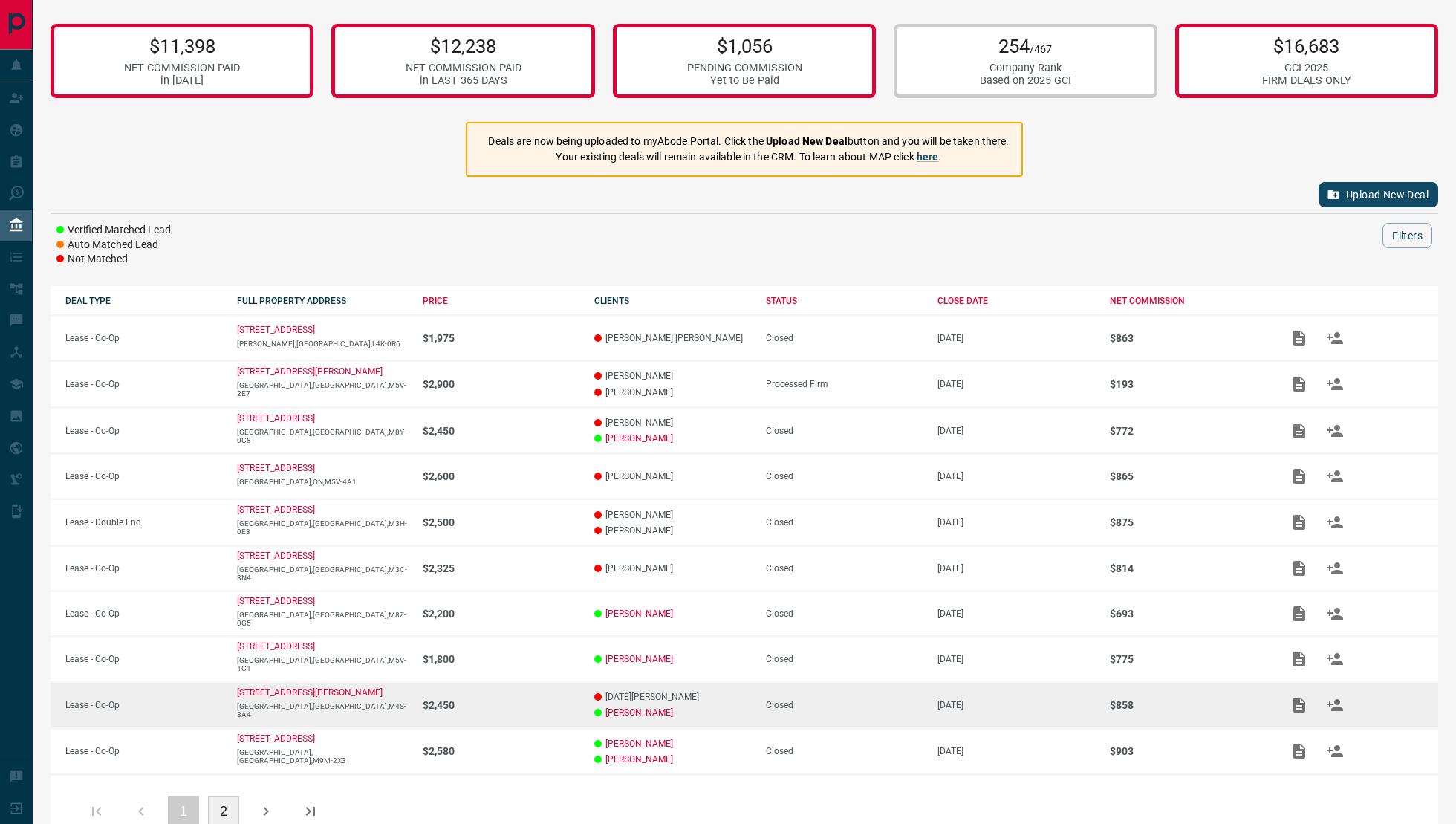
scroll to position [34, 0]
